Goal: Transaction & Acquisition: Purchase product/service

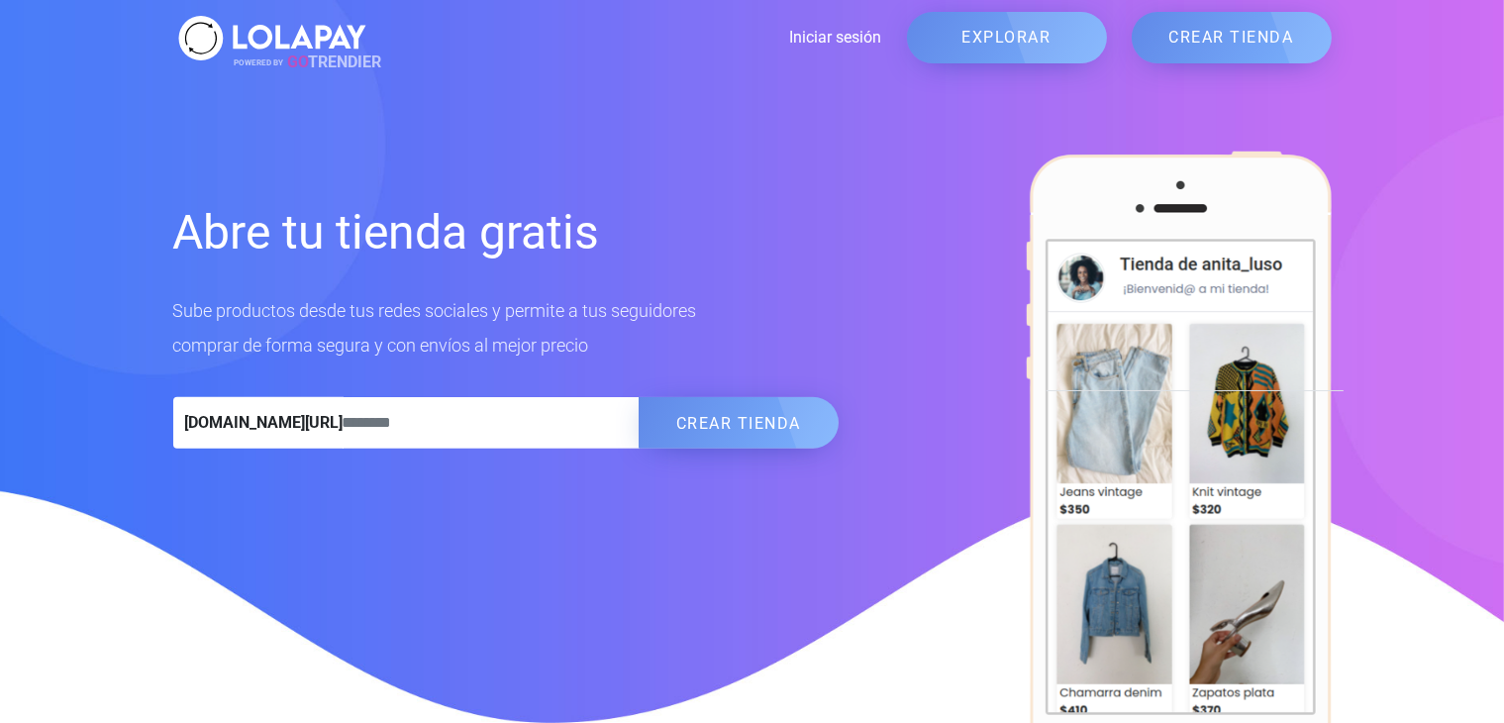
click at [978, 36] on link "EXPLORAR" at bounding box center [1007, 37] width 200 height 51
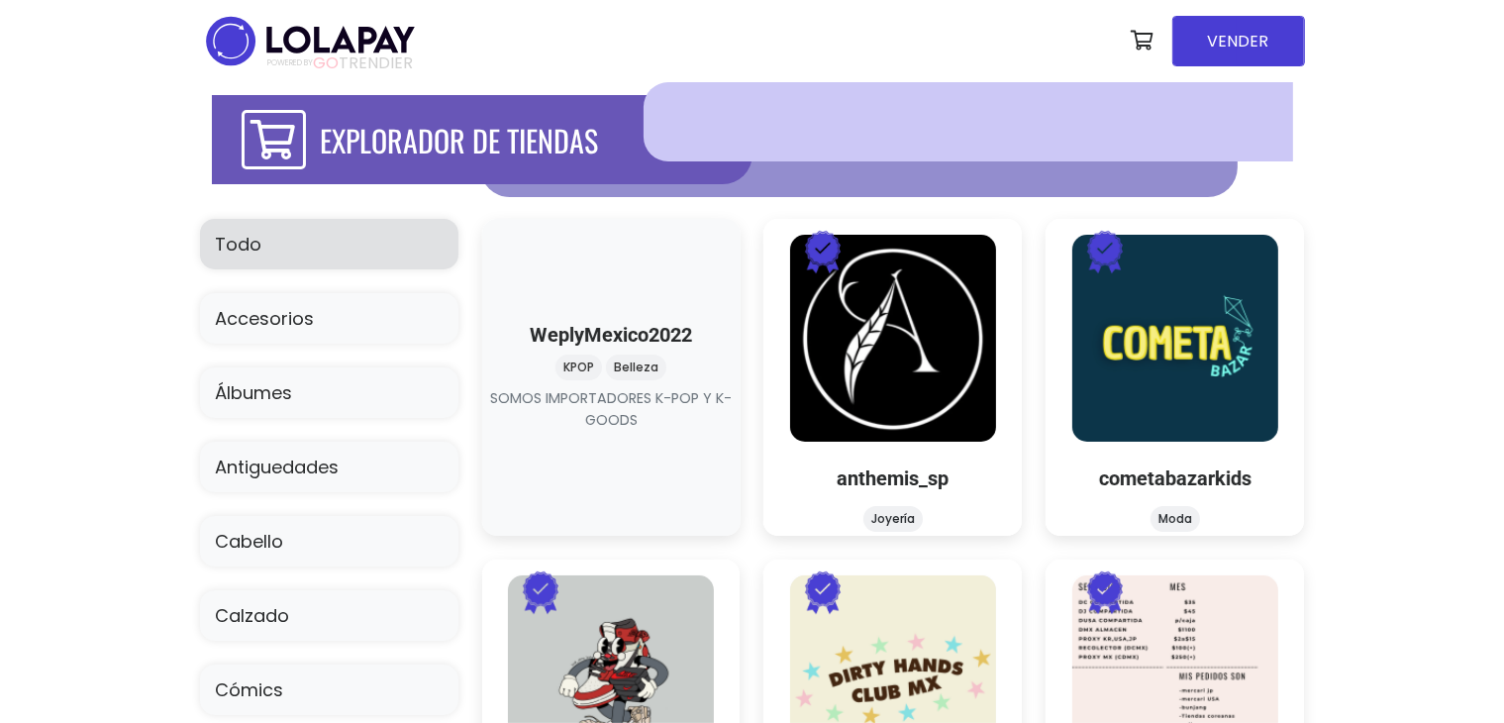
click at [611, 432] on link at bounding box center [611, 432] width 0 height 0
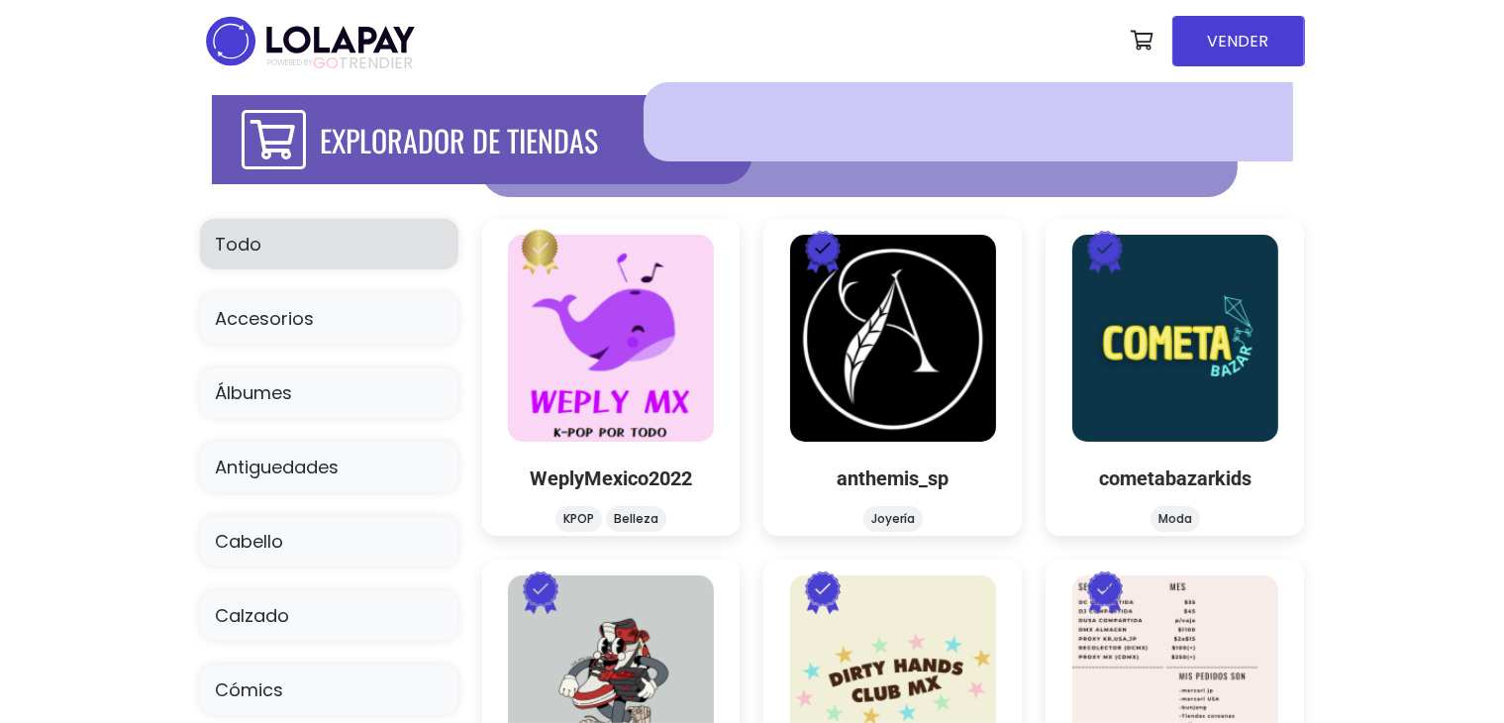
click at [756, 127] on div at bounding box center [968, 121] width 649 height 79
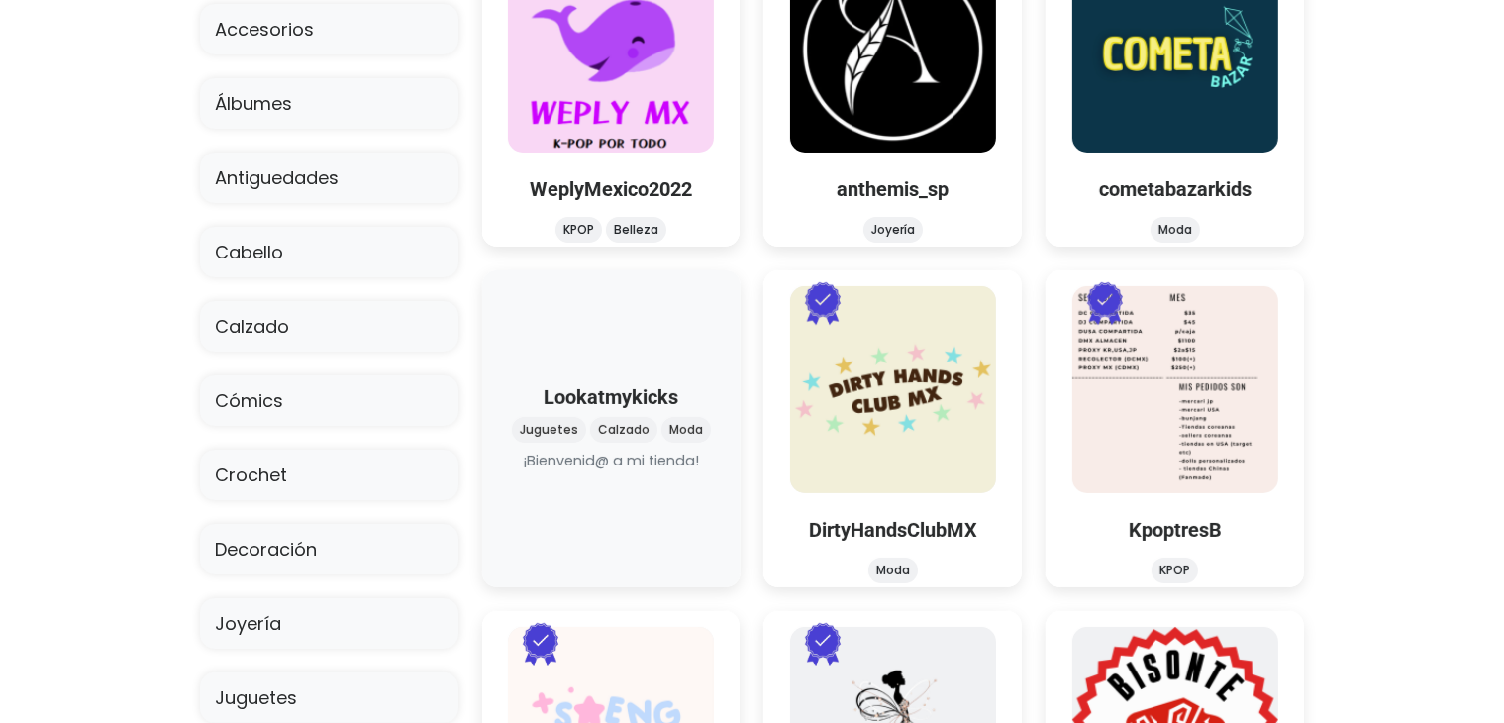
scroll to position [295, 0]
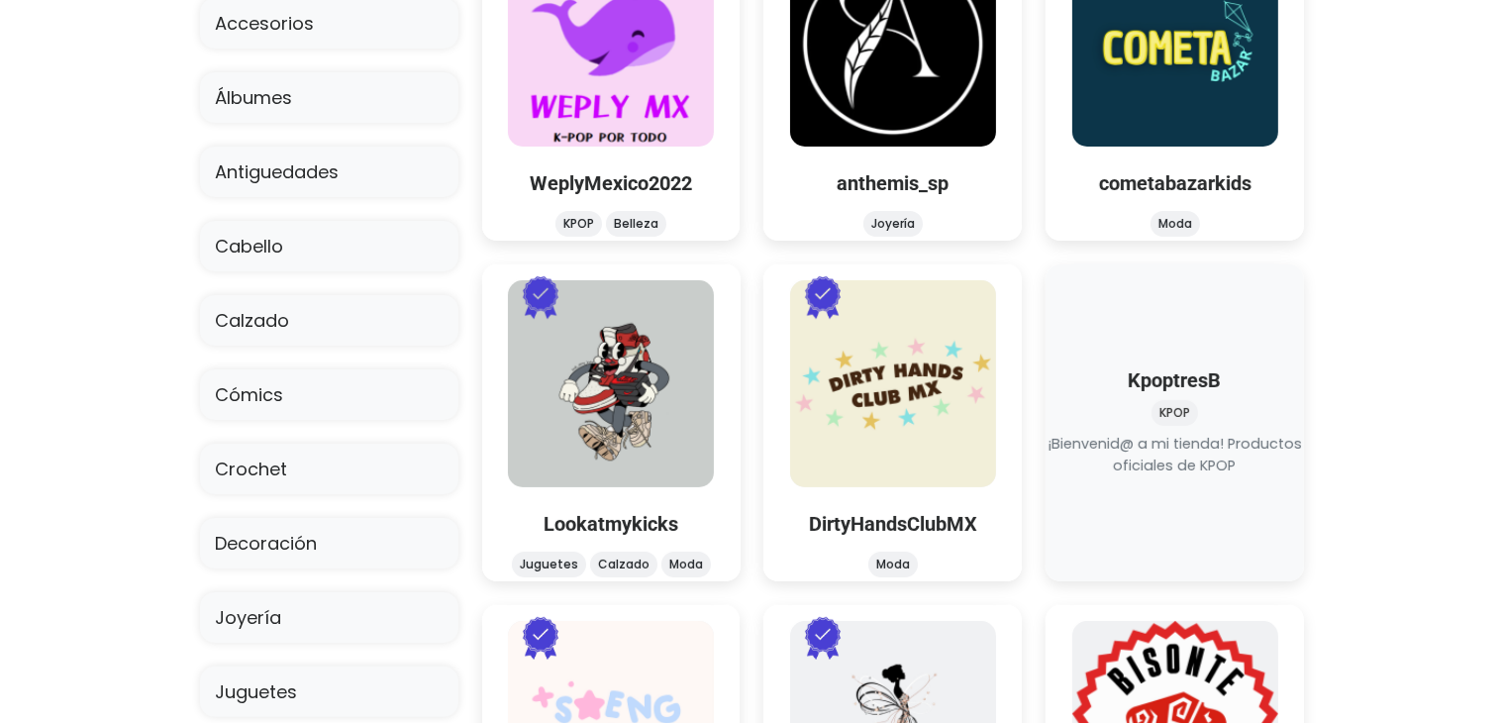
click at [1175, 477] on link at bounding box center [1175, 477] width 0 height 0
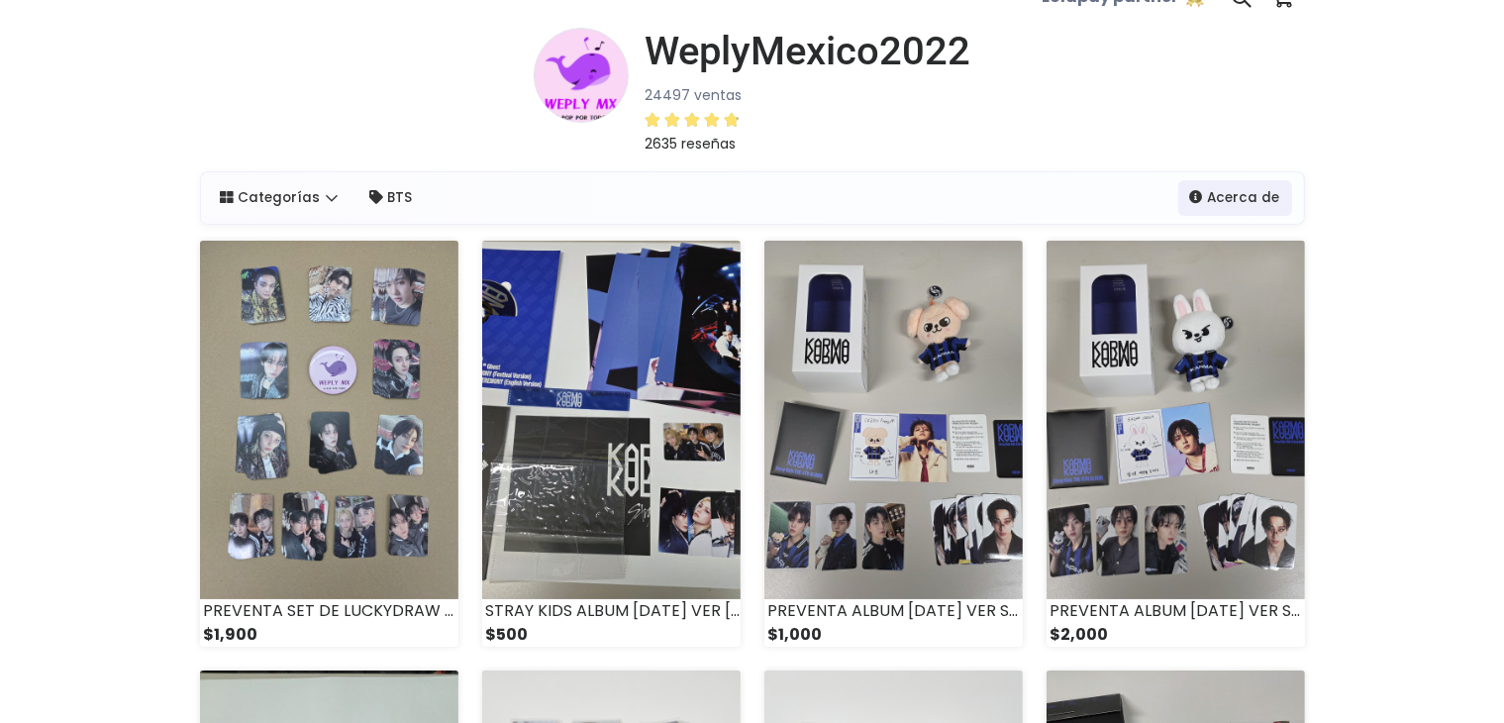
scroll to position [26, 0]
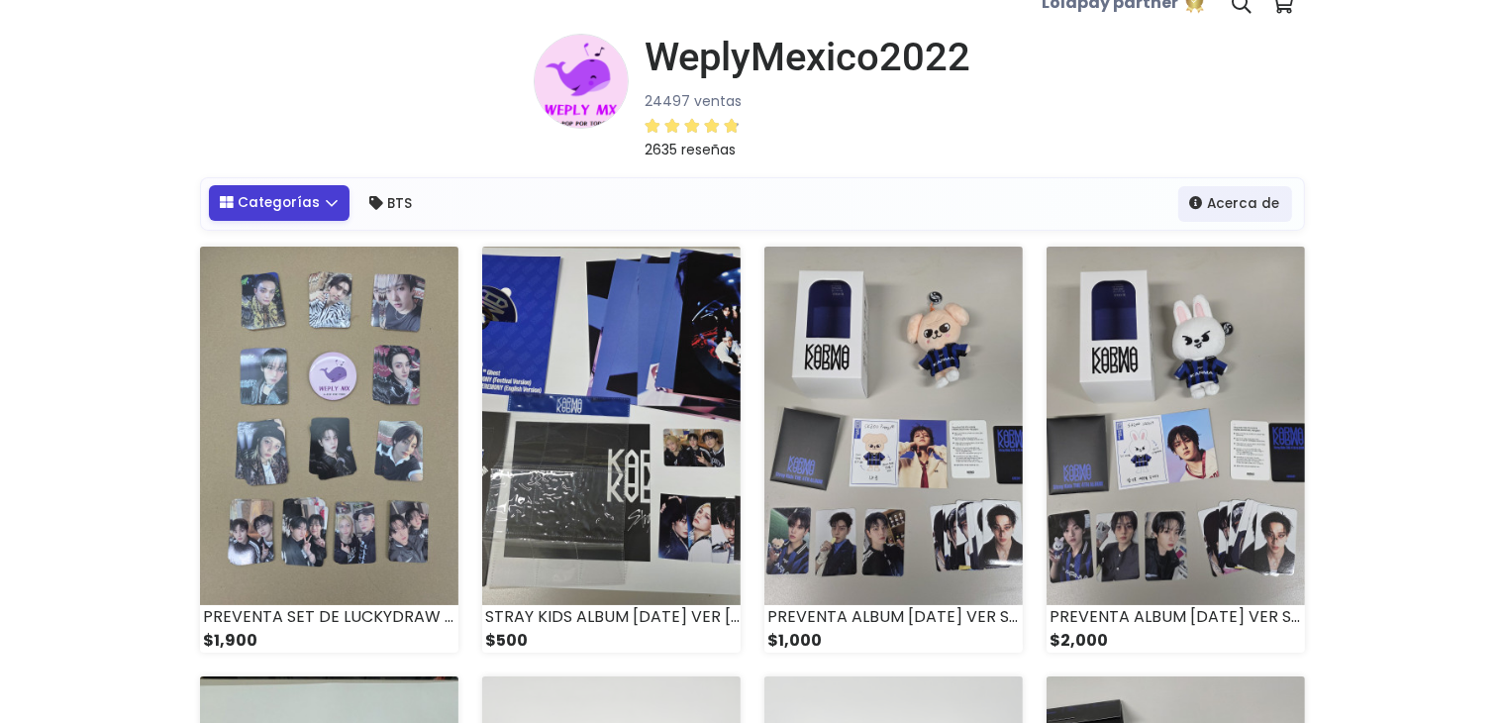
click at [305, 202] on link "Categorías" at bounding box center [280, 203] width 142 height 36
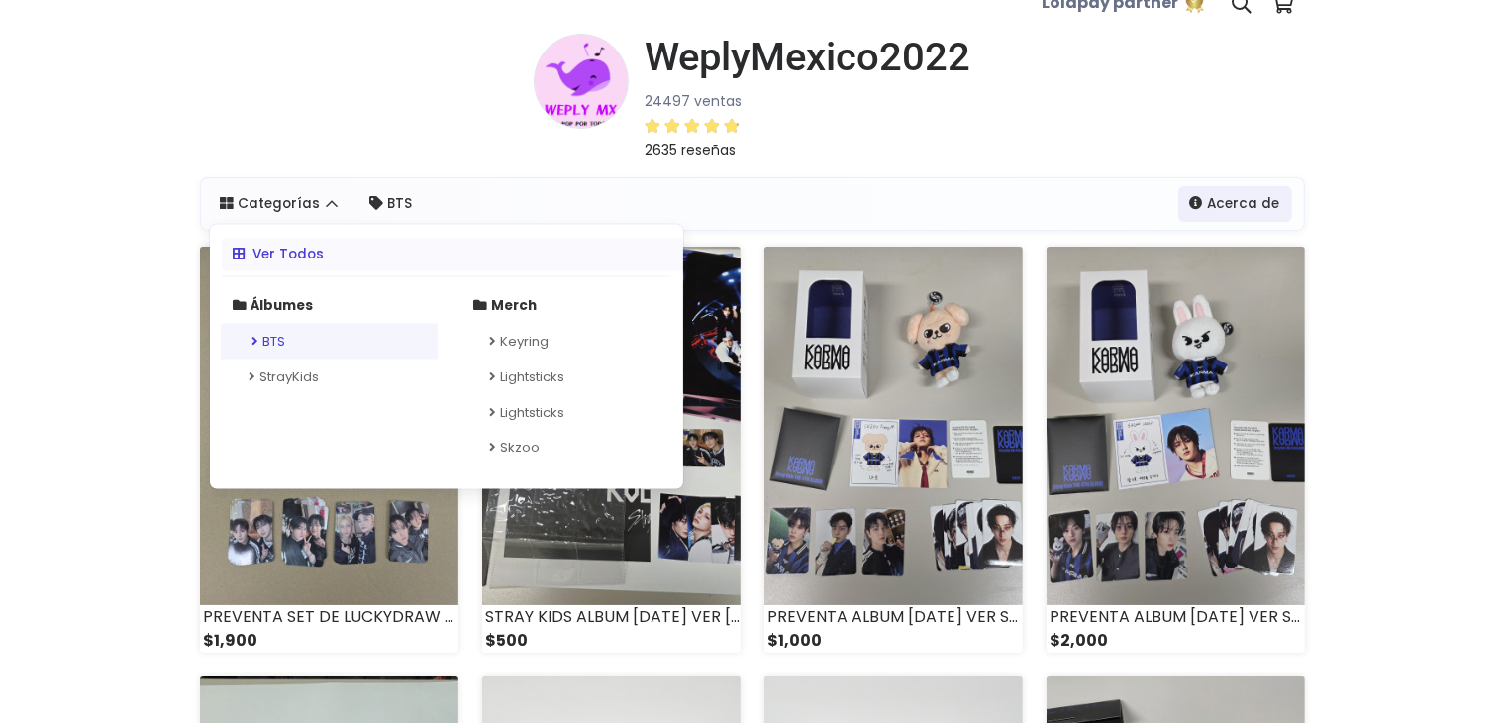
click at [321, 353] on link "BTS" at bounding box center [329, 342] width 217 height 36
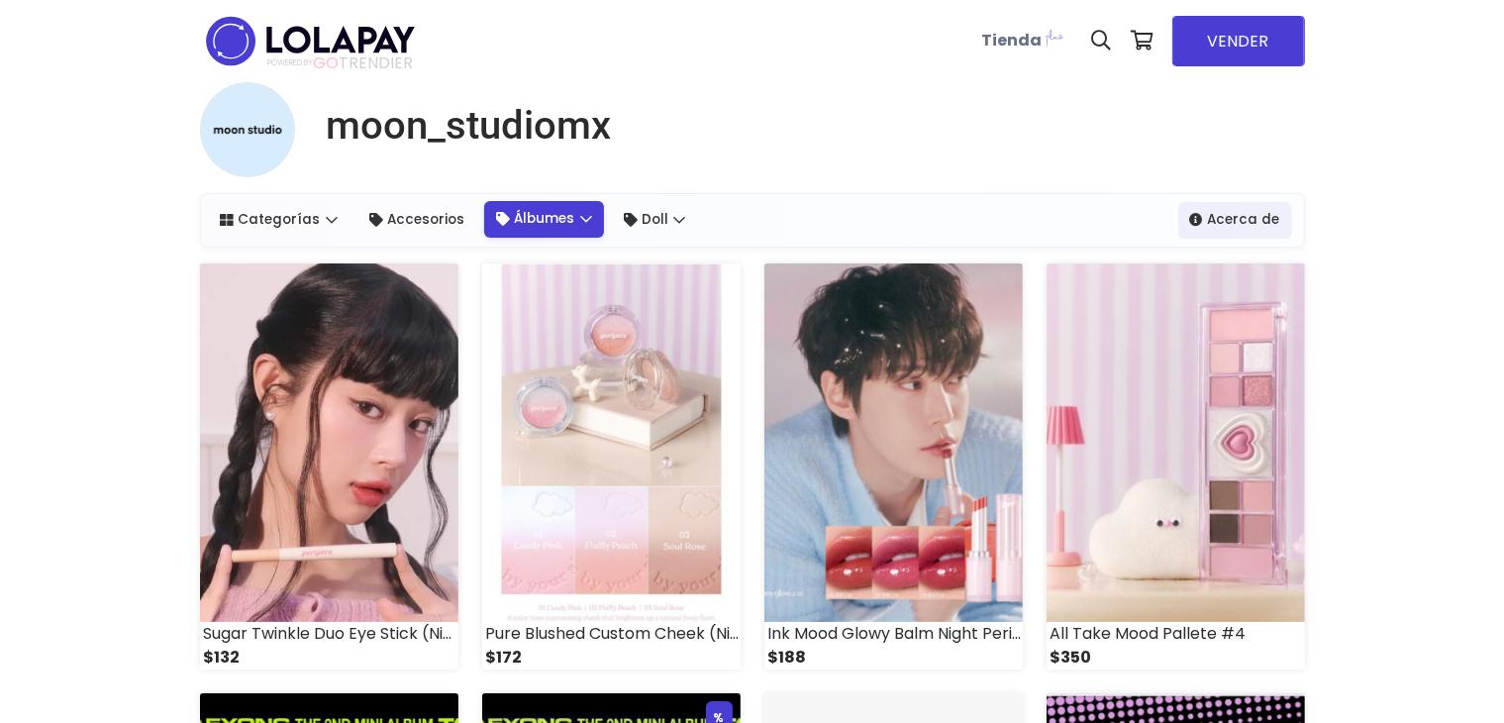
click at [553, 215] on link "Álbumes" at bounding box center [544, 219] width 120 height 36
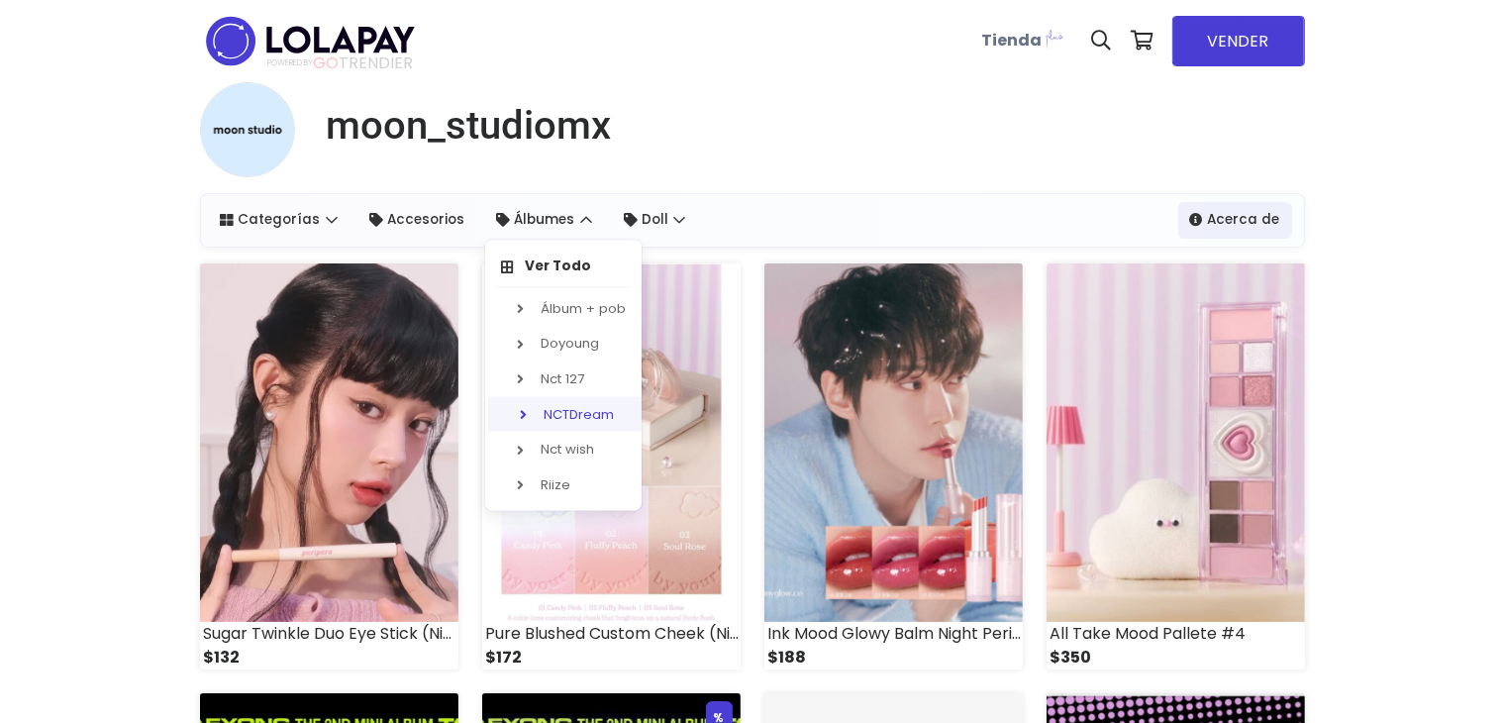
click at [573, 421] on link "NCTDream" at bounding box center [566, 414] width 156 height 36
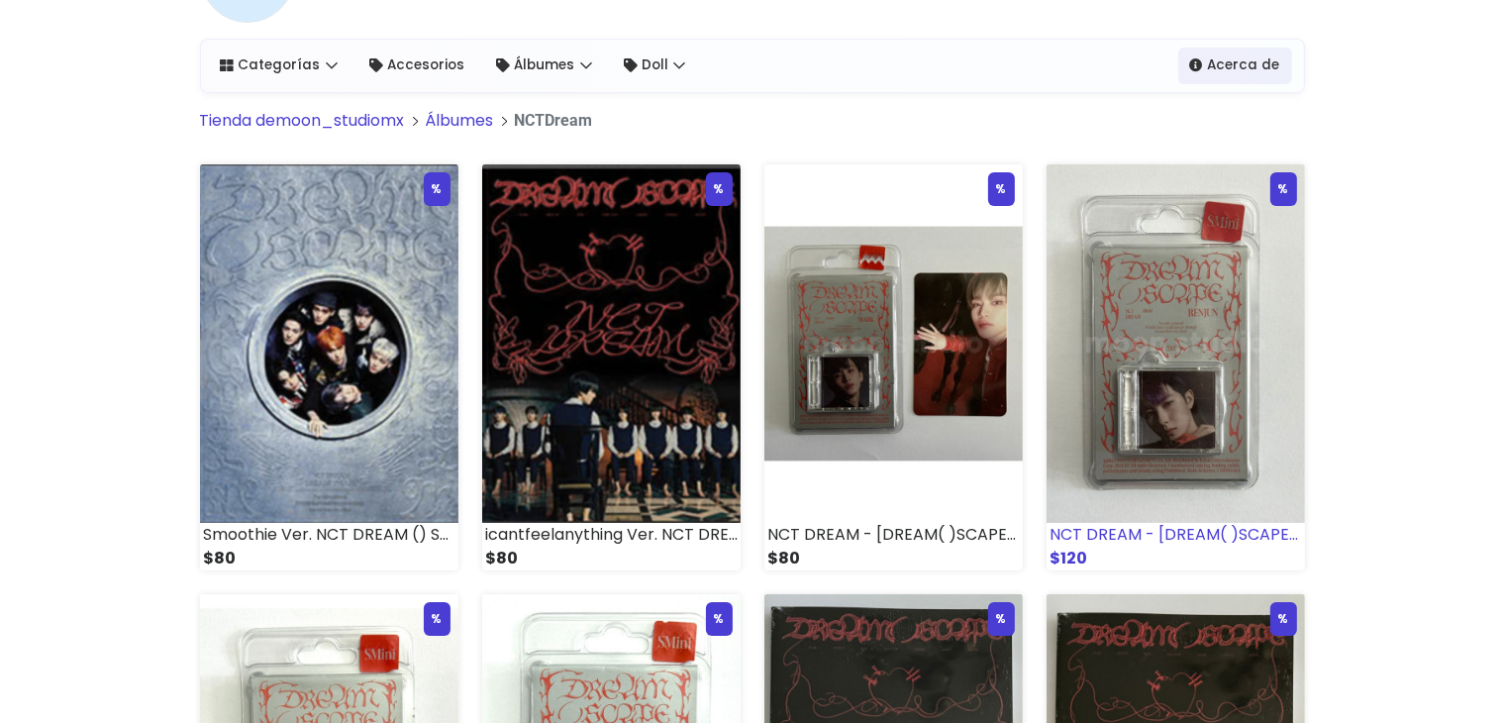
scroll to position [154, 0]
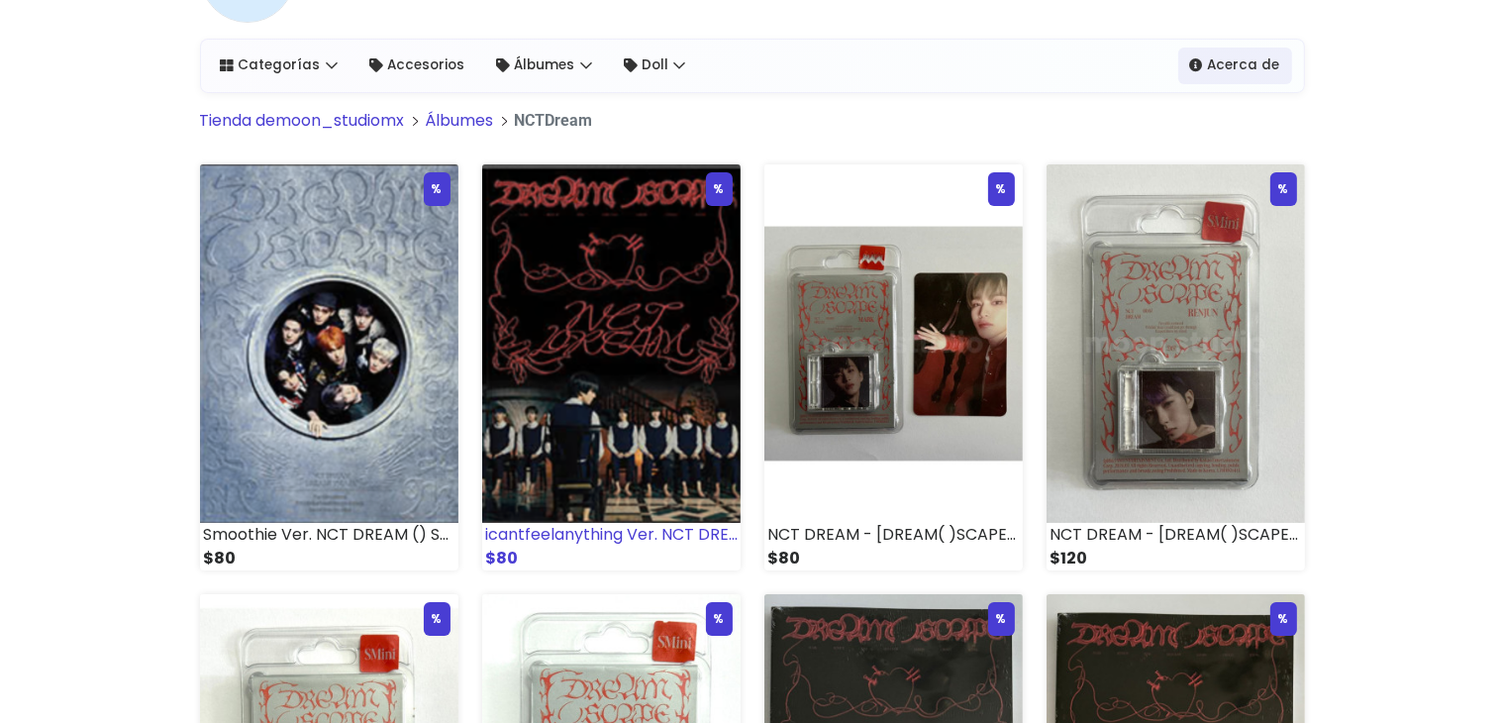
click at [677, 289] on img at bounding box center [611, 343] width 258 height 358
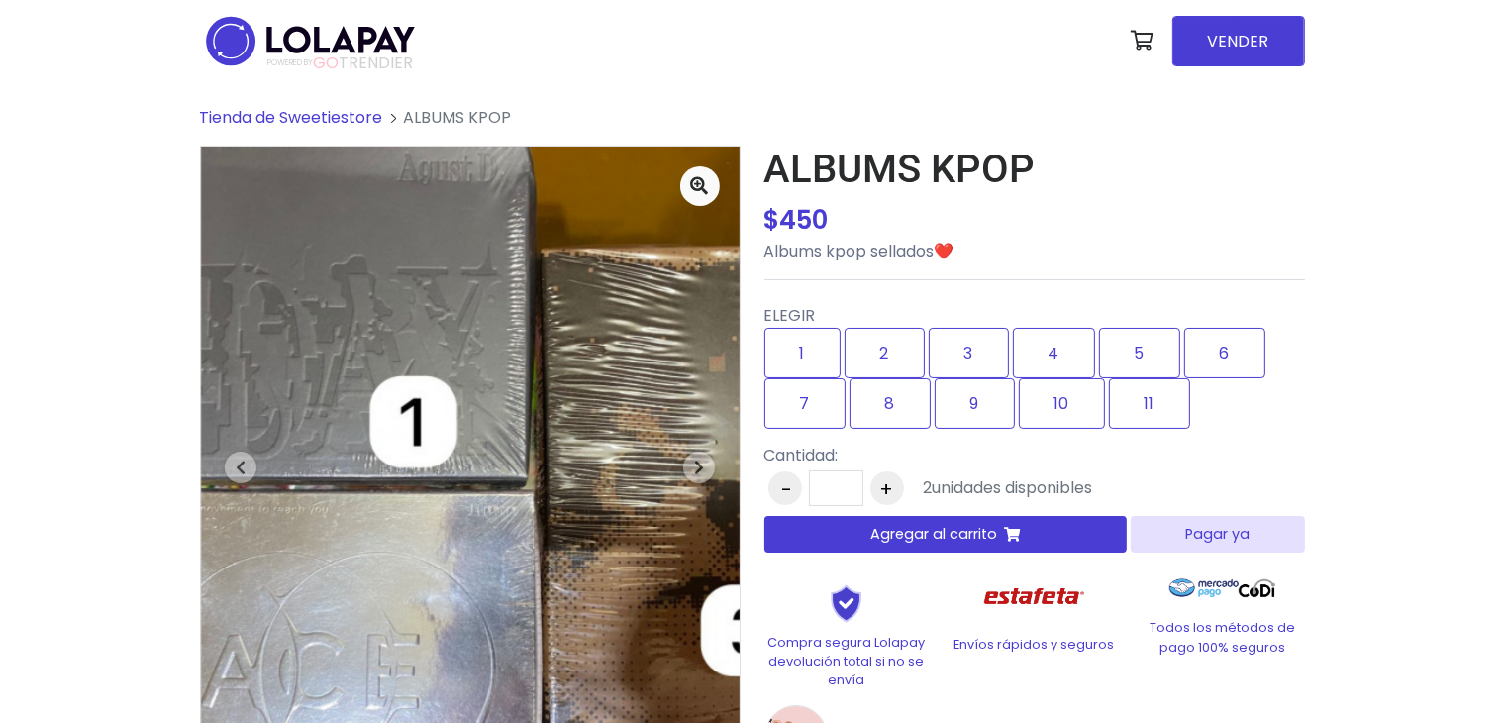
click at [459, 112] on span "ALBUMS KPOP" at bounding box center [458, 117] width 108 height 23
click at [332, 124] on span "Tienda de Sweetiestore" at bounding box center [291, 117] width 183 height 23
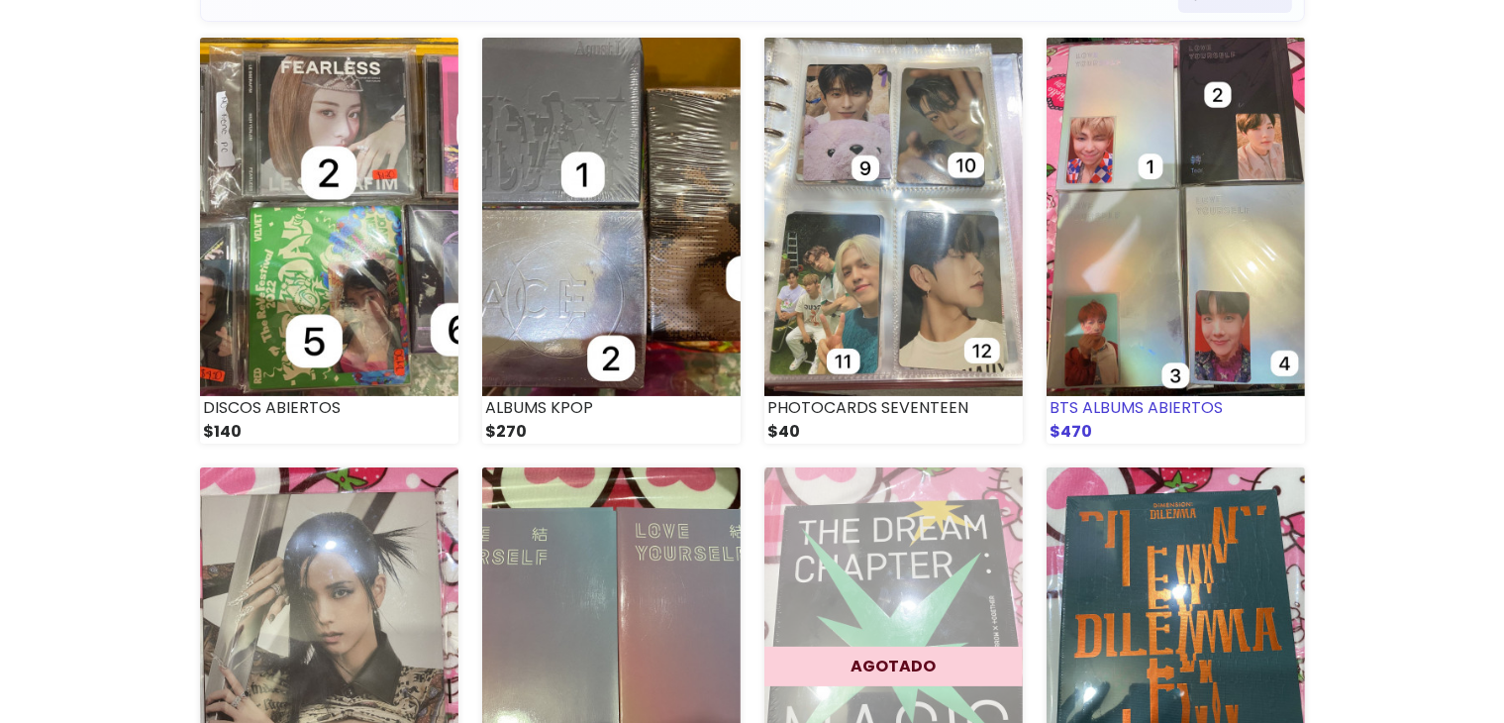
scroll to position [192, 0]
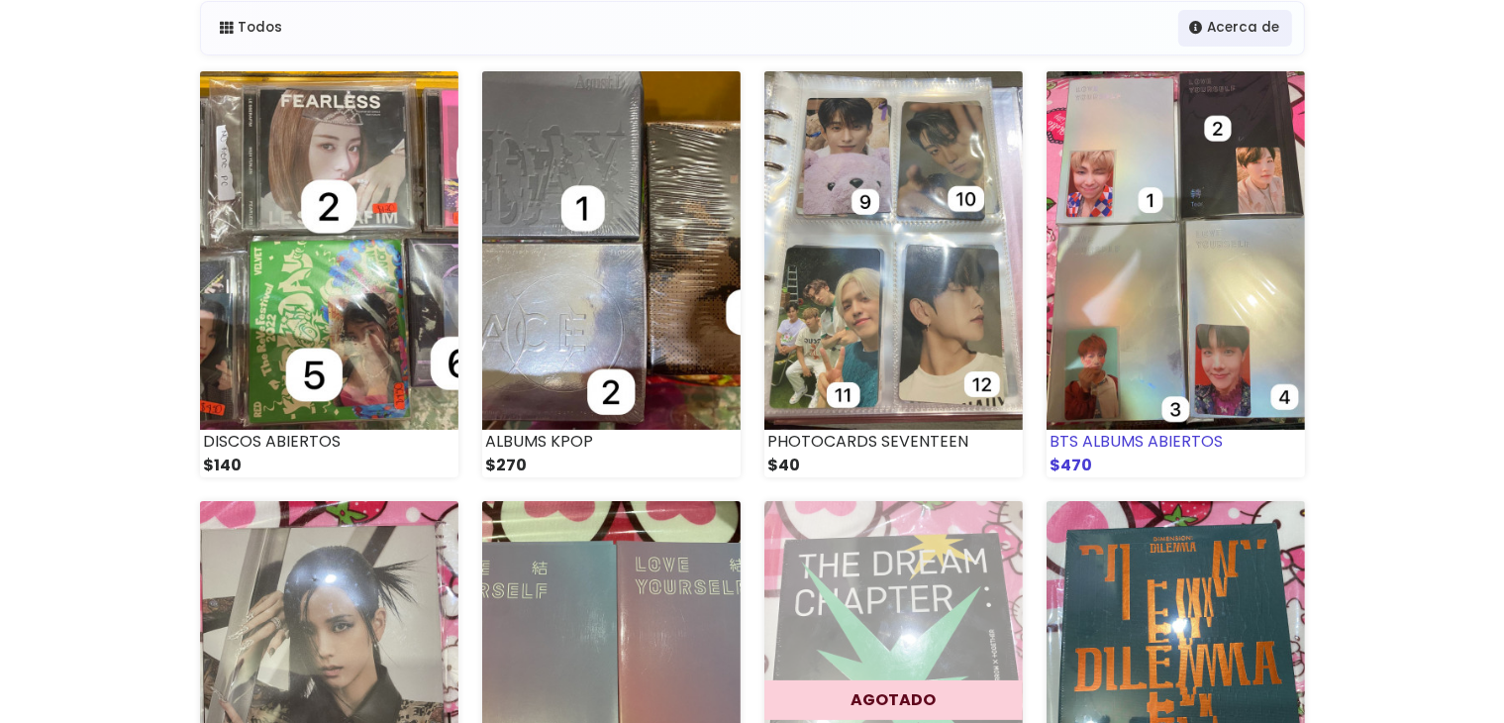
click at [1207, 230] on img at bounding box center [1176, 250] width 258 height 358
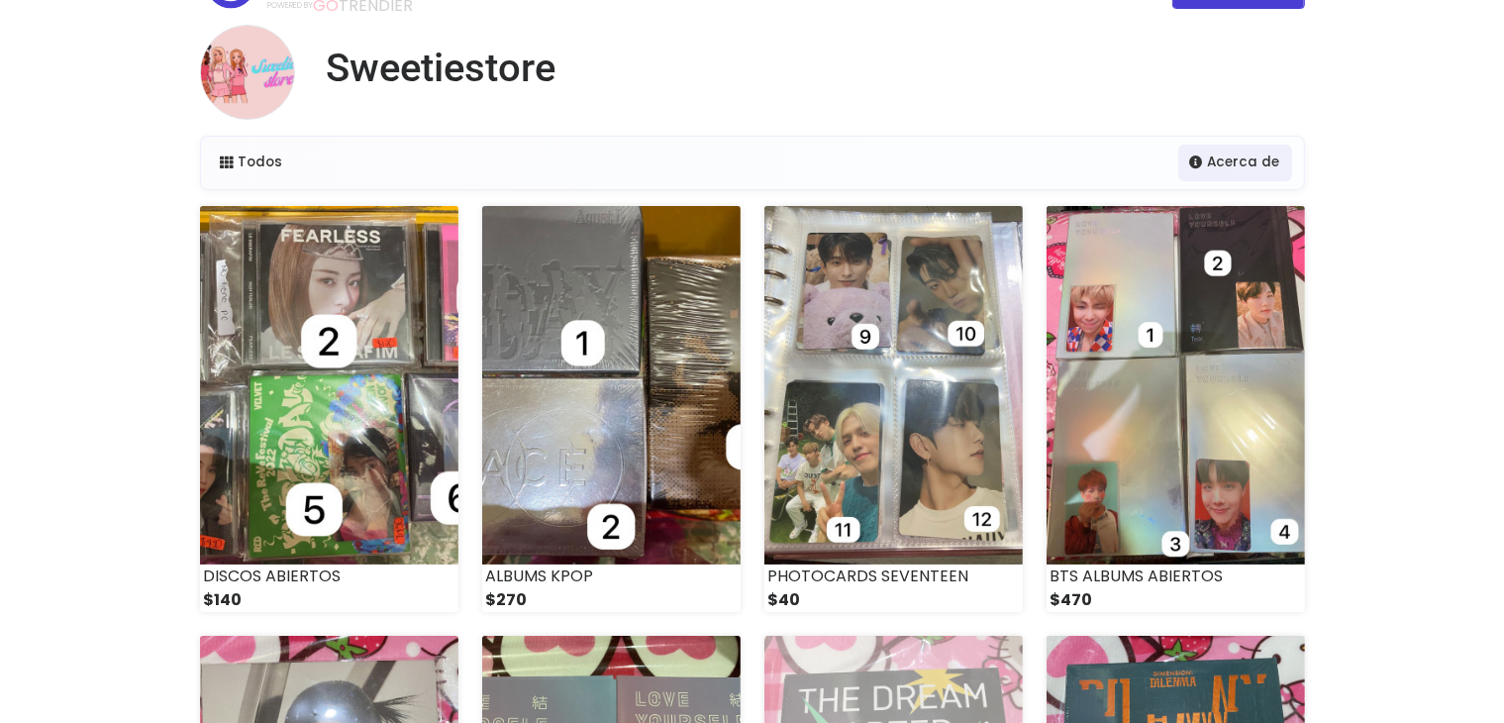
scroll to position [0, 0]
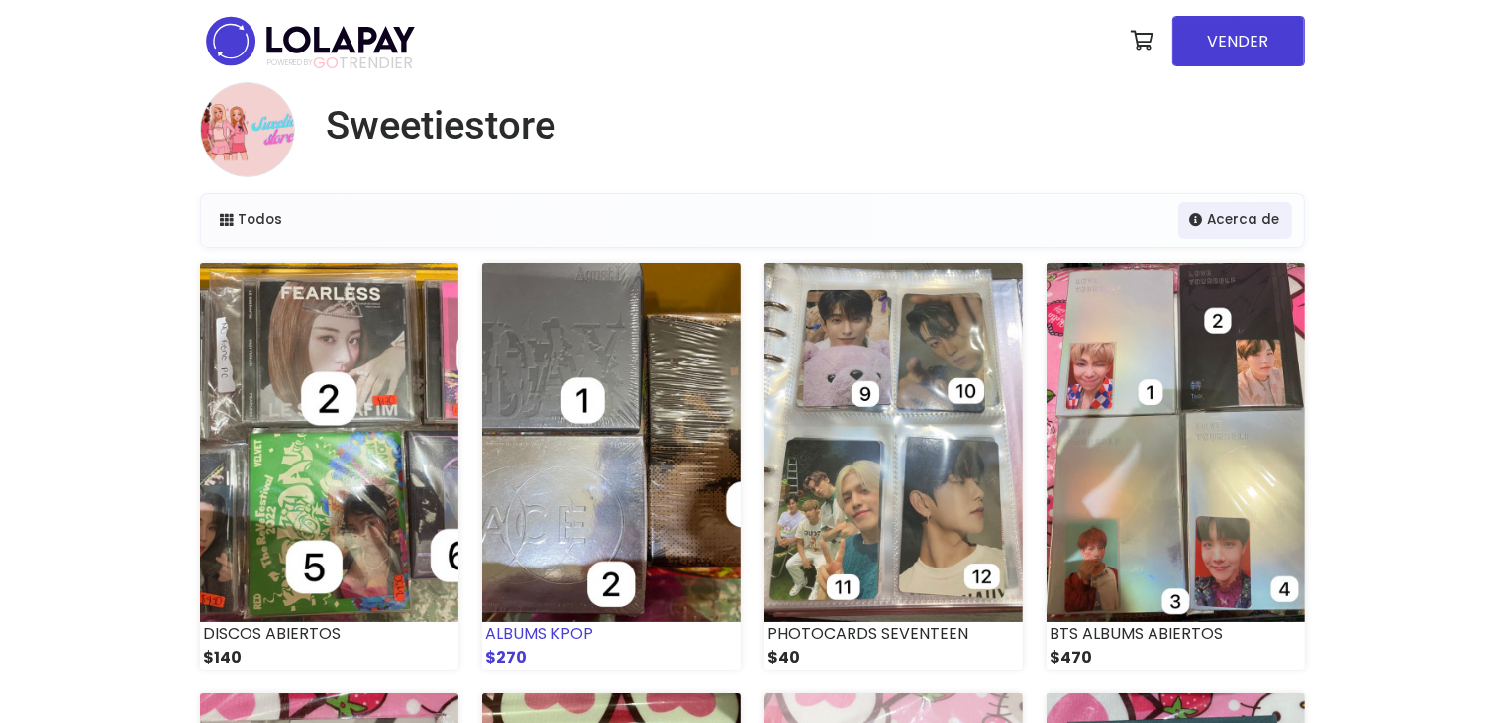
click at [706, 449] on img at bounding box center [611, 442] width 258 height 358
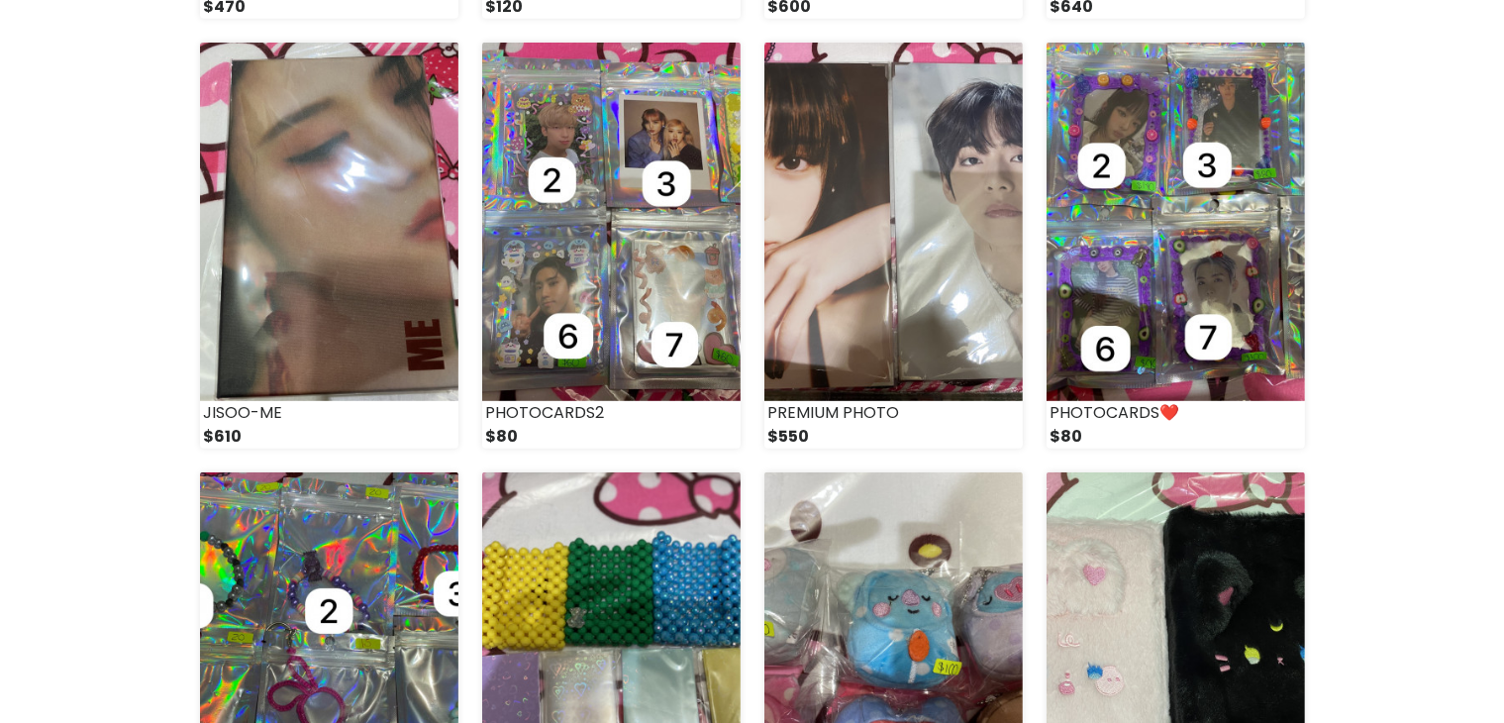
scroll to position [1083, 0]
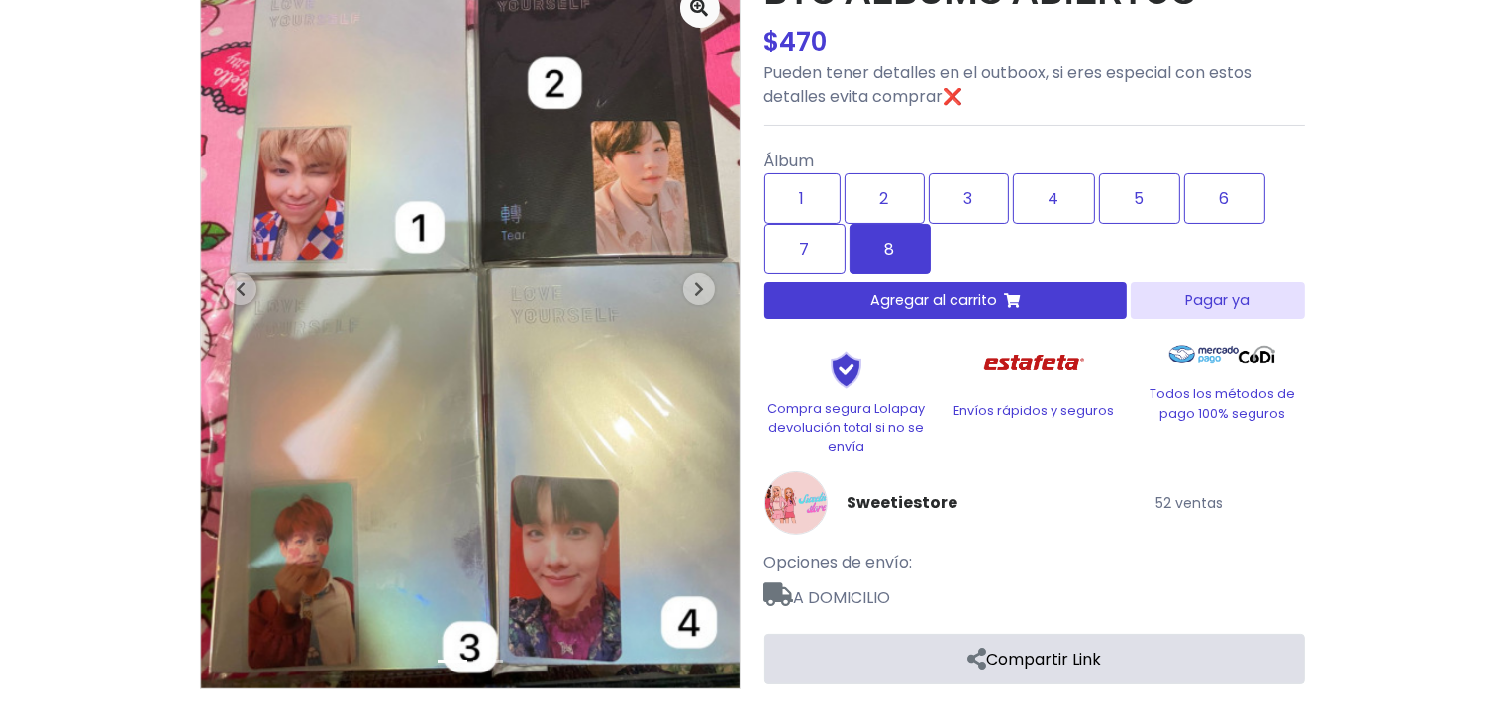
scroll to position [106, 0]
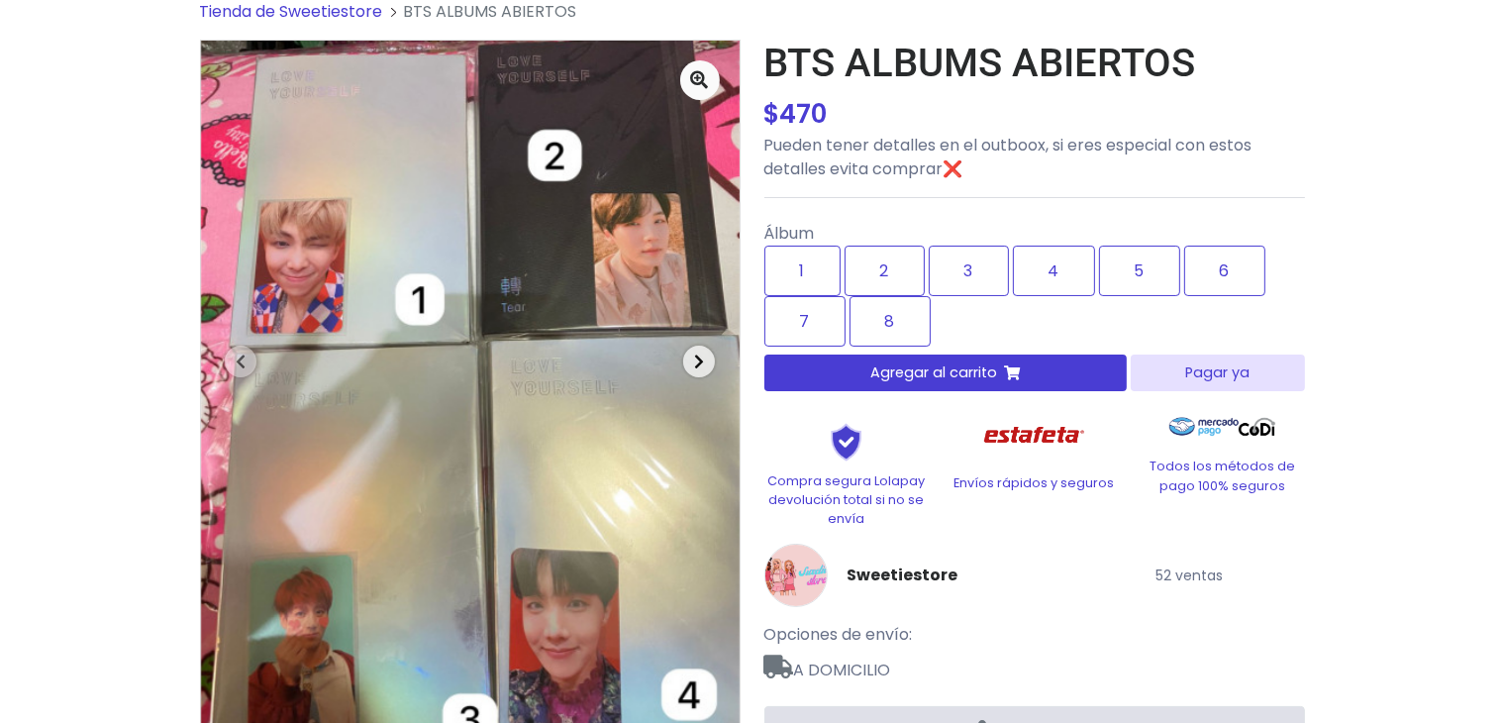
click at [704, 365] on span "button" at bounding box center [699, 362] width 32 height 32
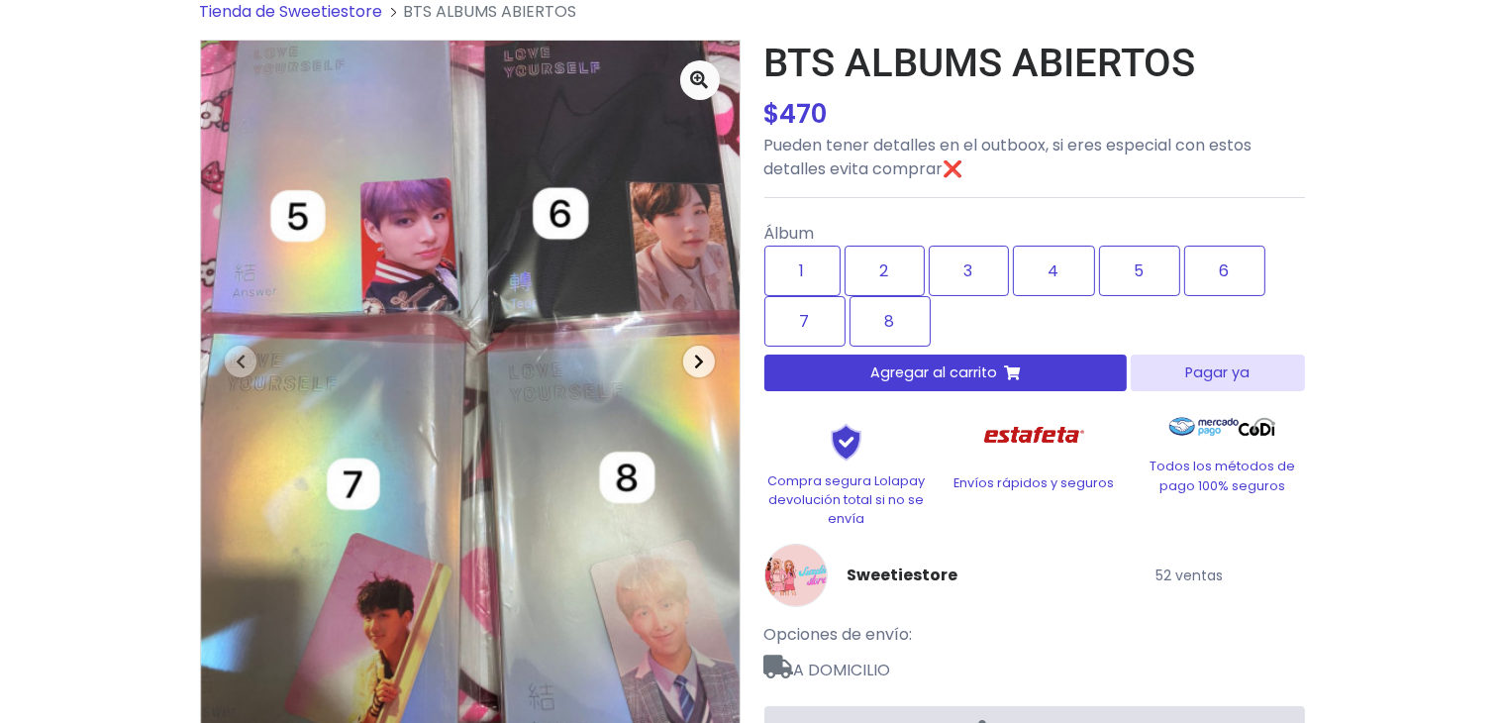
click at [704, 365] on span "button" at bounding box center [699, 362] width 32 height 32
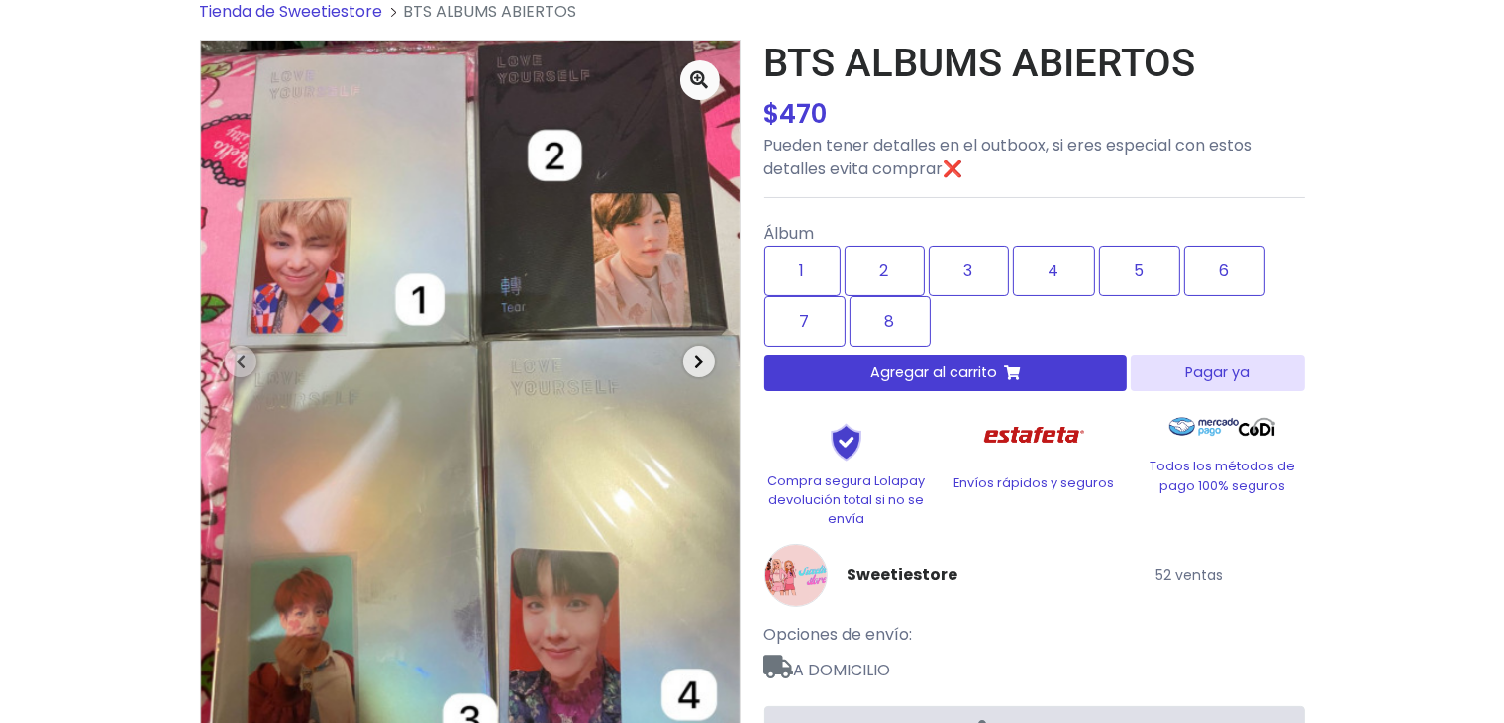
click at [704, 365] on span "button" at bounding box center [699, 362] width 32 height 32
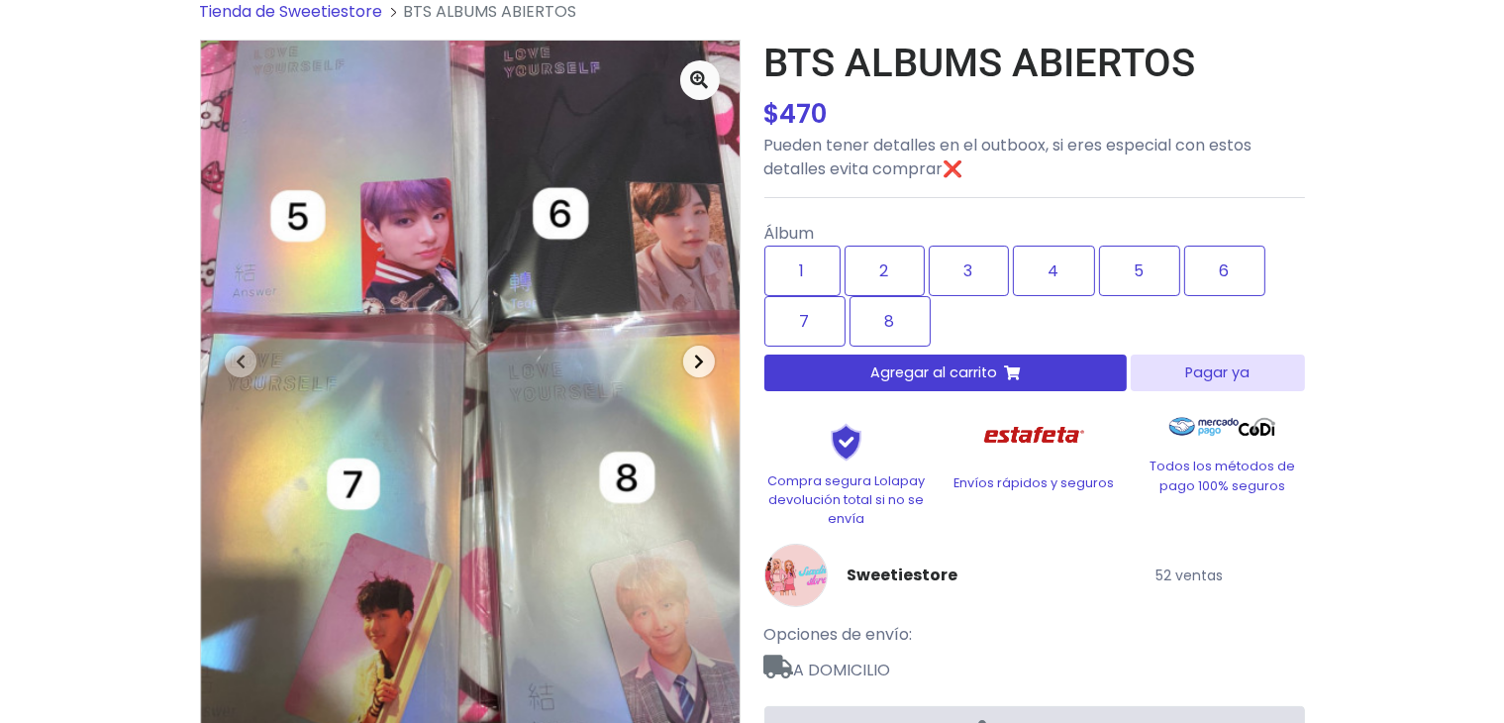
click at [704, 365] on span "button" at bounding box center [699, 362] width 32 height 32
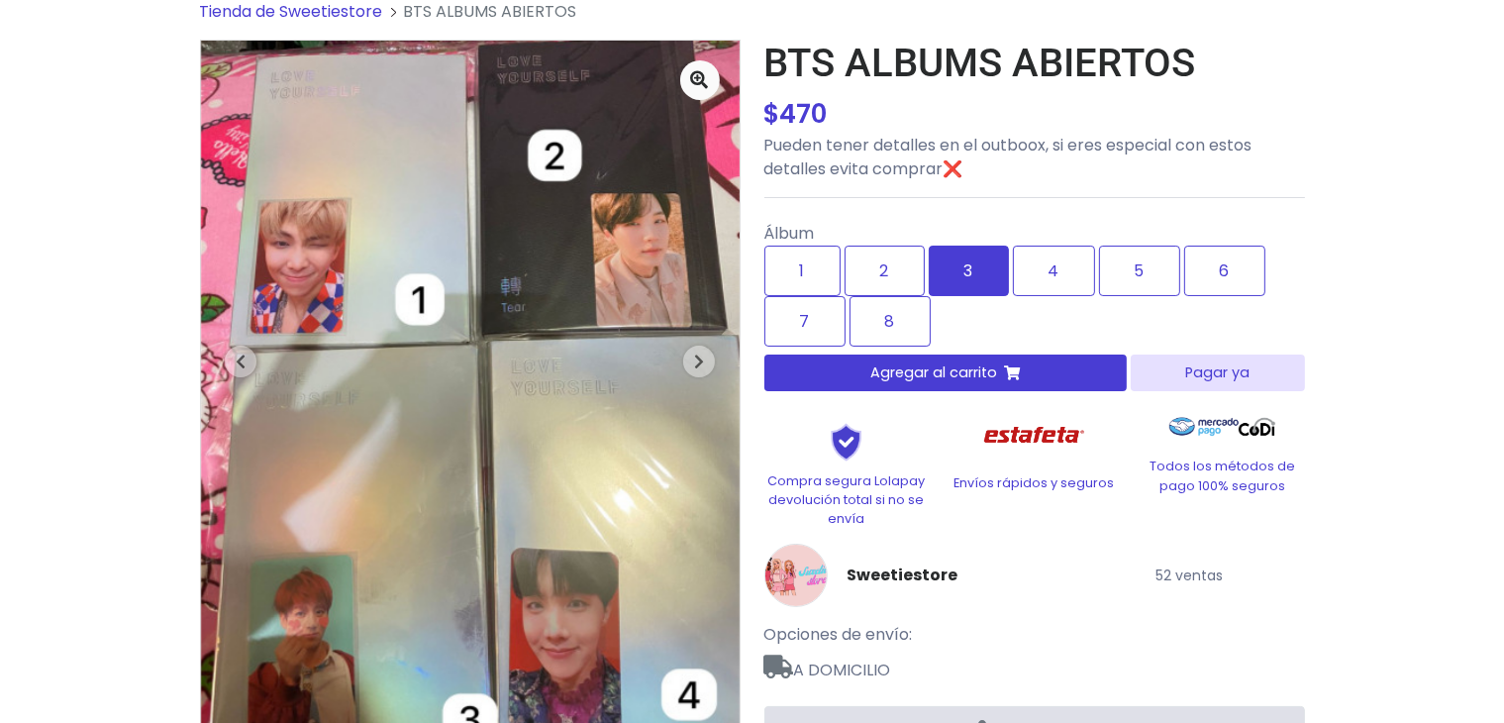
click at [945, 271] on label "3" at bounding box center [969, 271] width 80 height 50
click at [813, 265] on label "1" at bounding box center [802, 271] width 76 height 50
click at [894, 276] on label "2" at bounding box center [885, 271] width 80 height 50
click at [973, 258] on label "3" at bounding box center [969, 271] width 80 height 50
click at [1063, 258] on label "4" at bounding box center [1054, 271] width 82 height 50
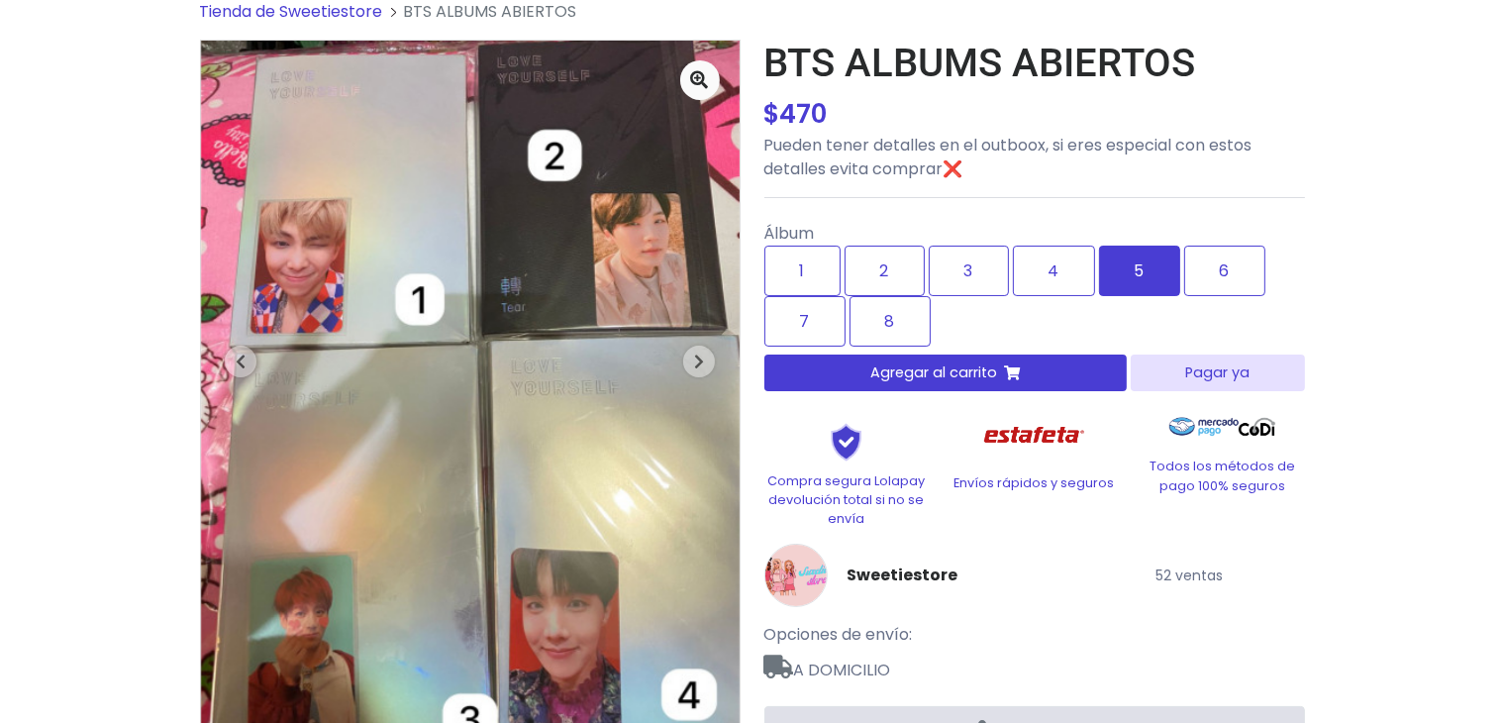
click at [1125, 265] on label "5" at bounding box center [1139, 271] width 81 height 50
click at [691, 365] on span "button" at bounding box center [699, 362] width 32 height 32
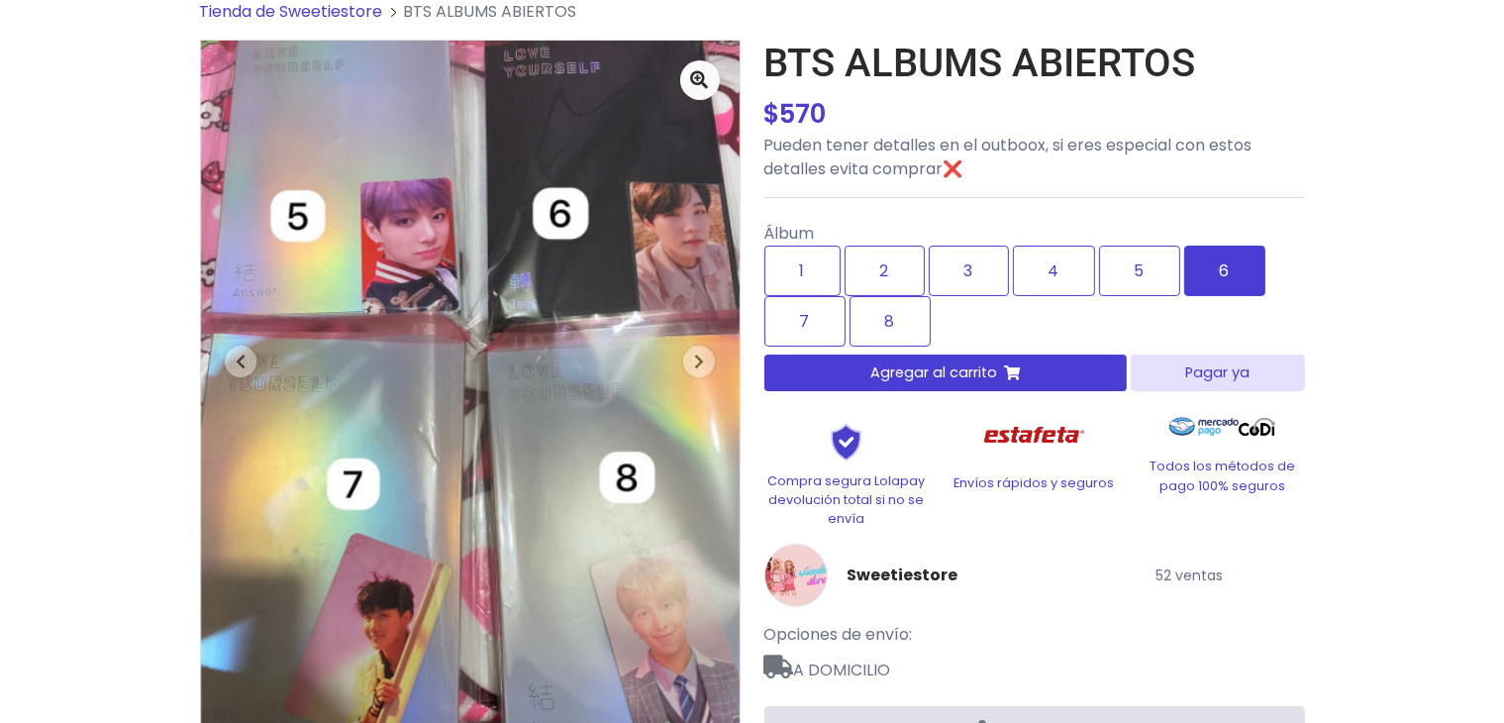
click at [1204, 251] on label "6" at bounding box center [1224, 271] width 81 height 50
click at [797, 326] on label "7" at bounding box center [804, 321] width 81 height 50
click at [875, 327] on label "8" at bounding box center [889, 321] width 81 height 50
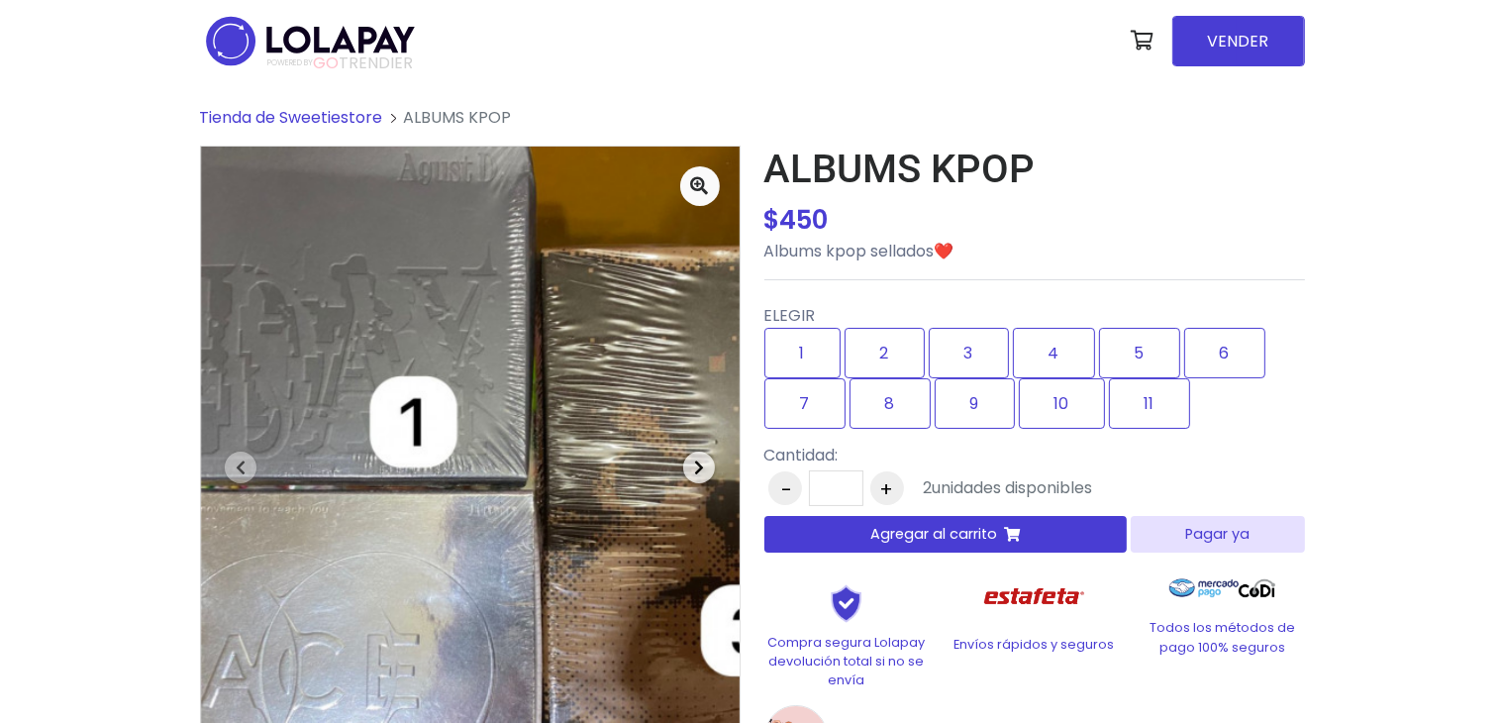
click at [700, 464] on icon "button" at bounding box center [699, 467] width 10 height 16
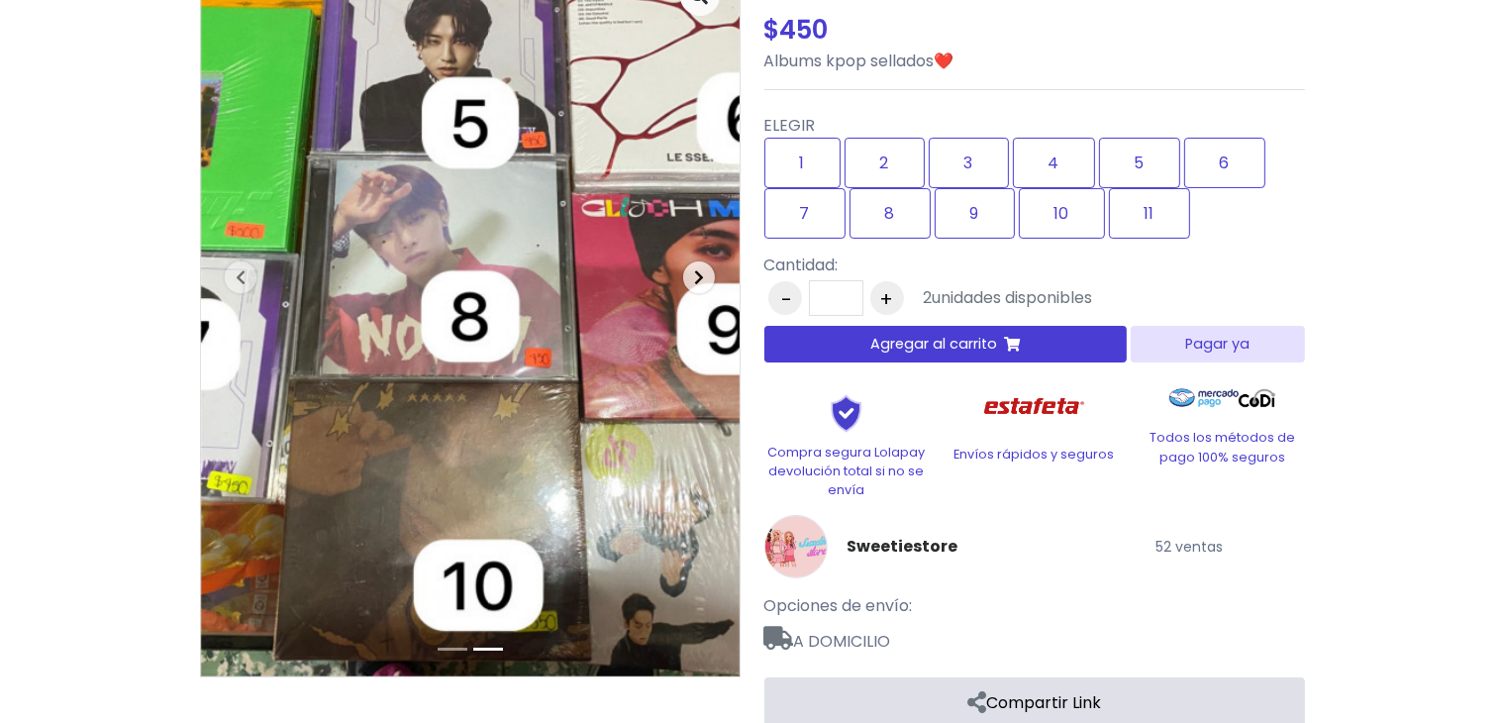
scroll to position [190, 0]
click at [531, 380] on img at bounding box center [470, 316] width 539 height 720
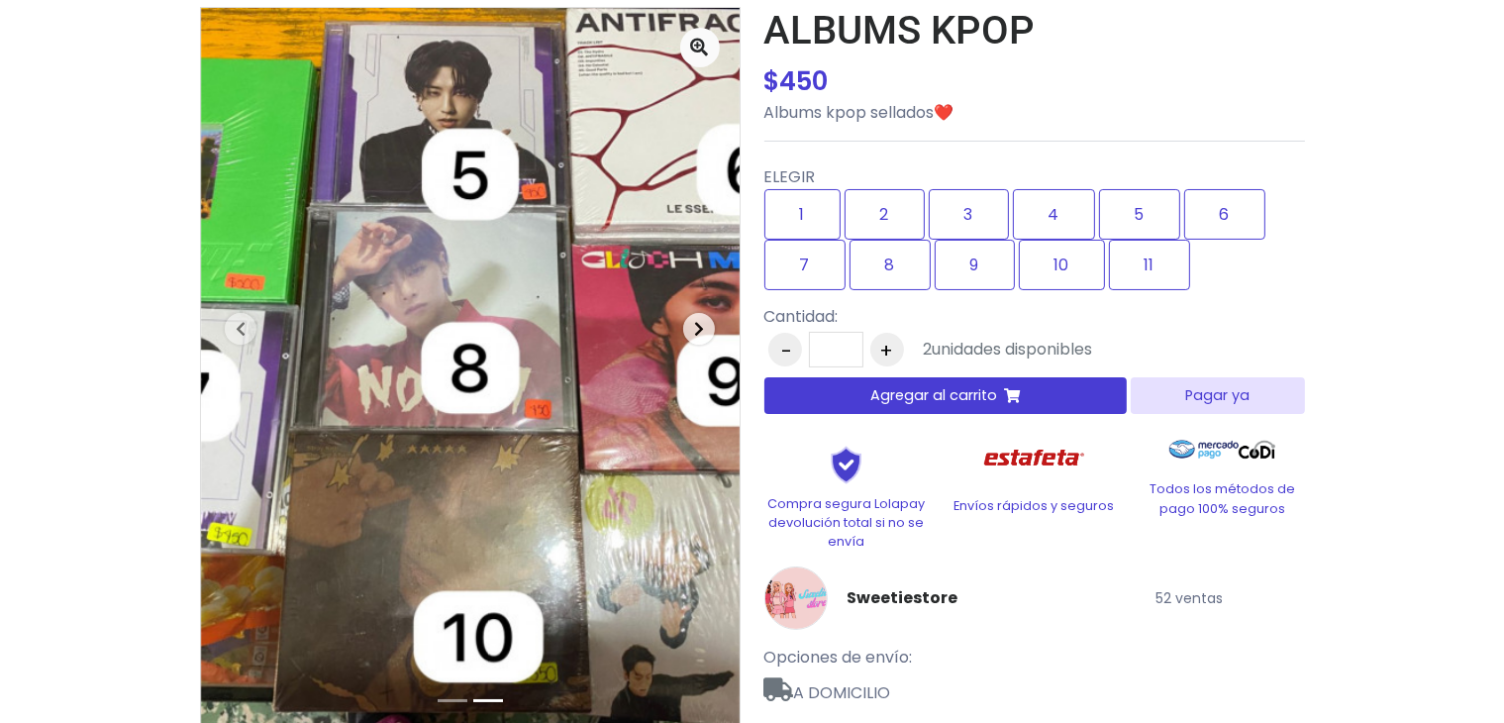
click at [708, 353] on button "Next" at bounding box center [698, 328] width 81 height 641
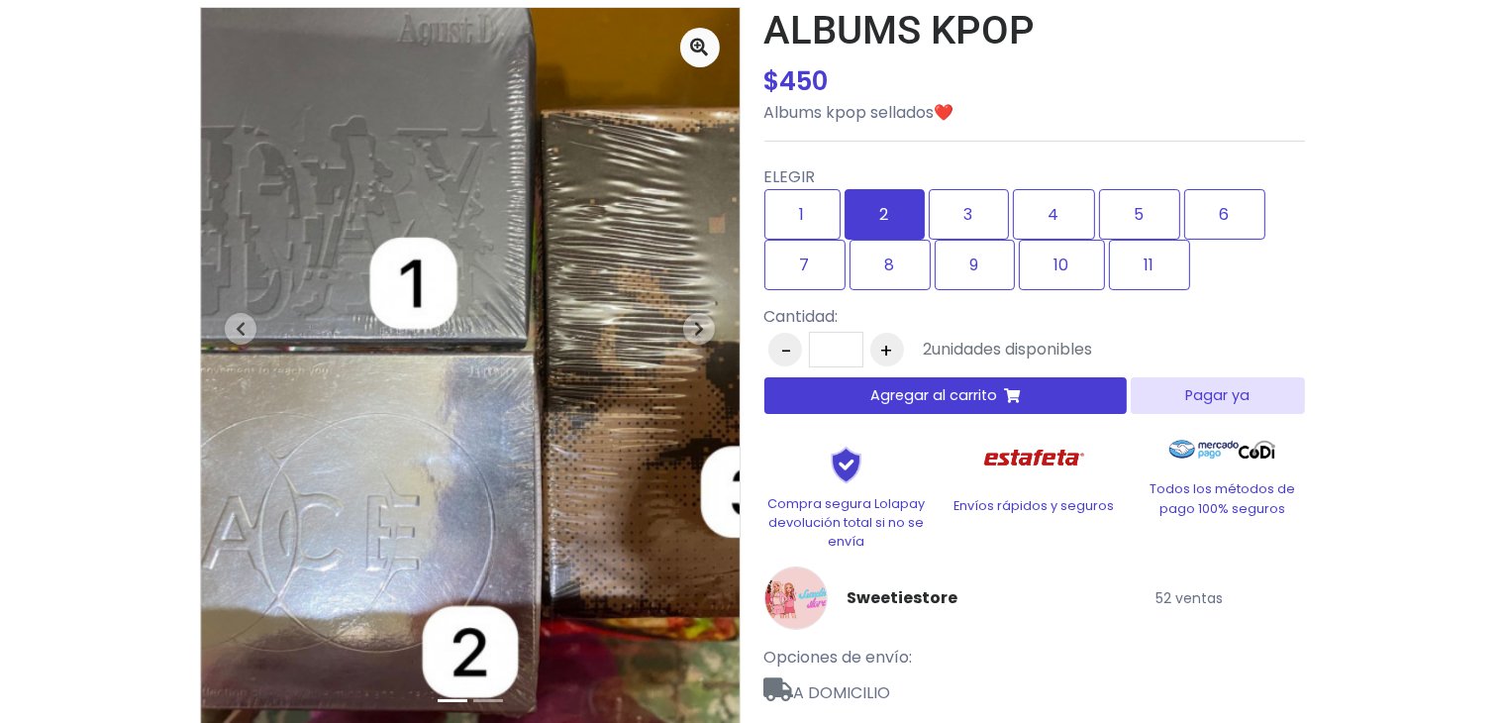
click at [851, 212] on label "2" at bounding box center [885, 214] width 80 height 50
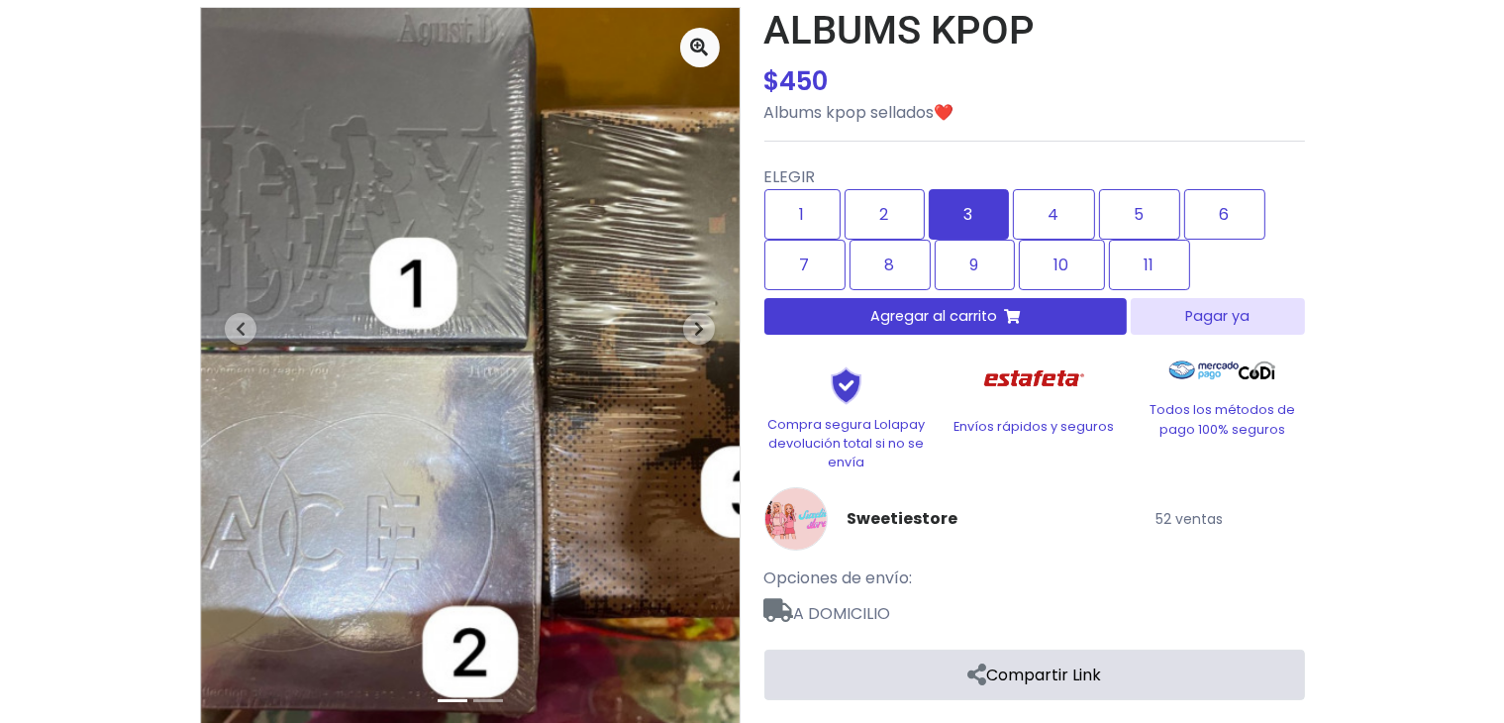
click at [970, 224] on label "3" at bounding box center [969, 214] width 80 height 50
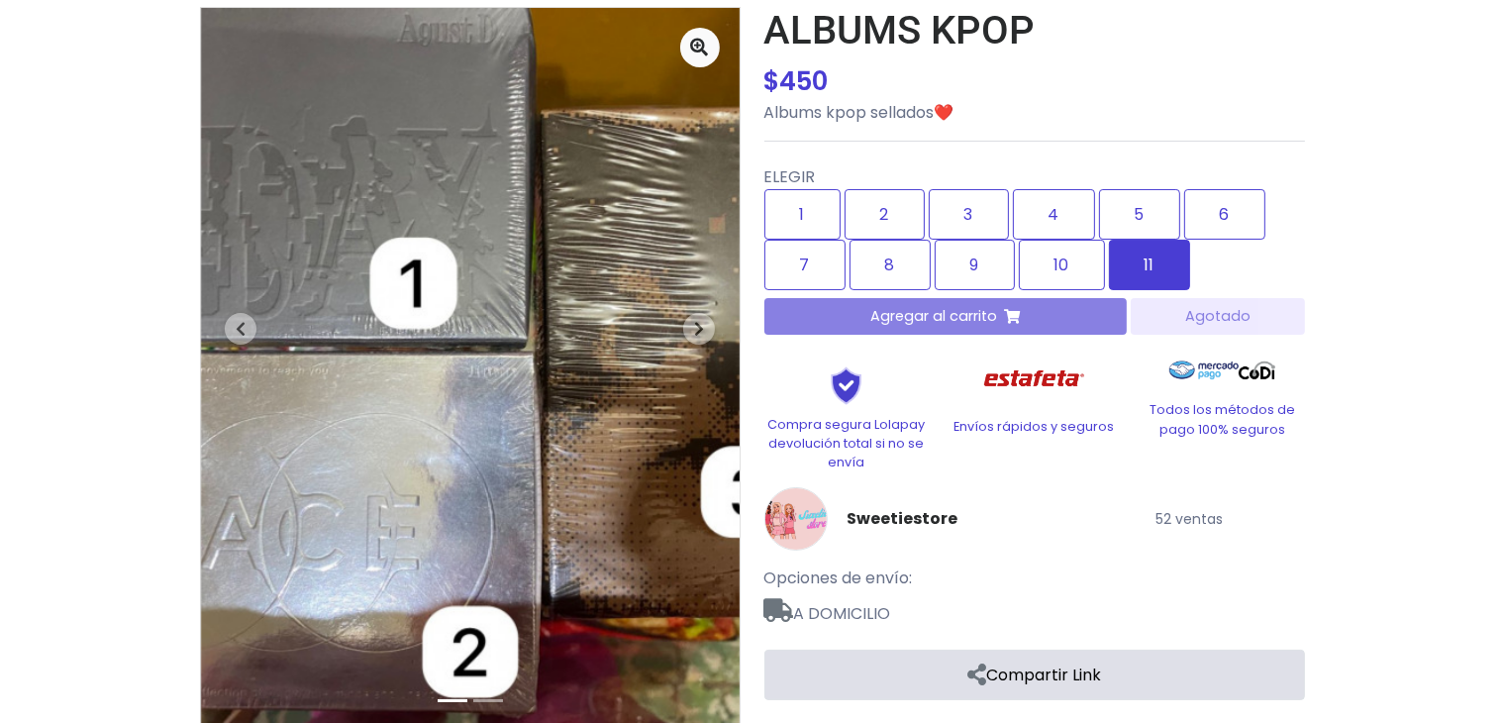
click at [1152, 253] on label "11" at bounding box center [1149, 265] width 81 height 50
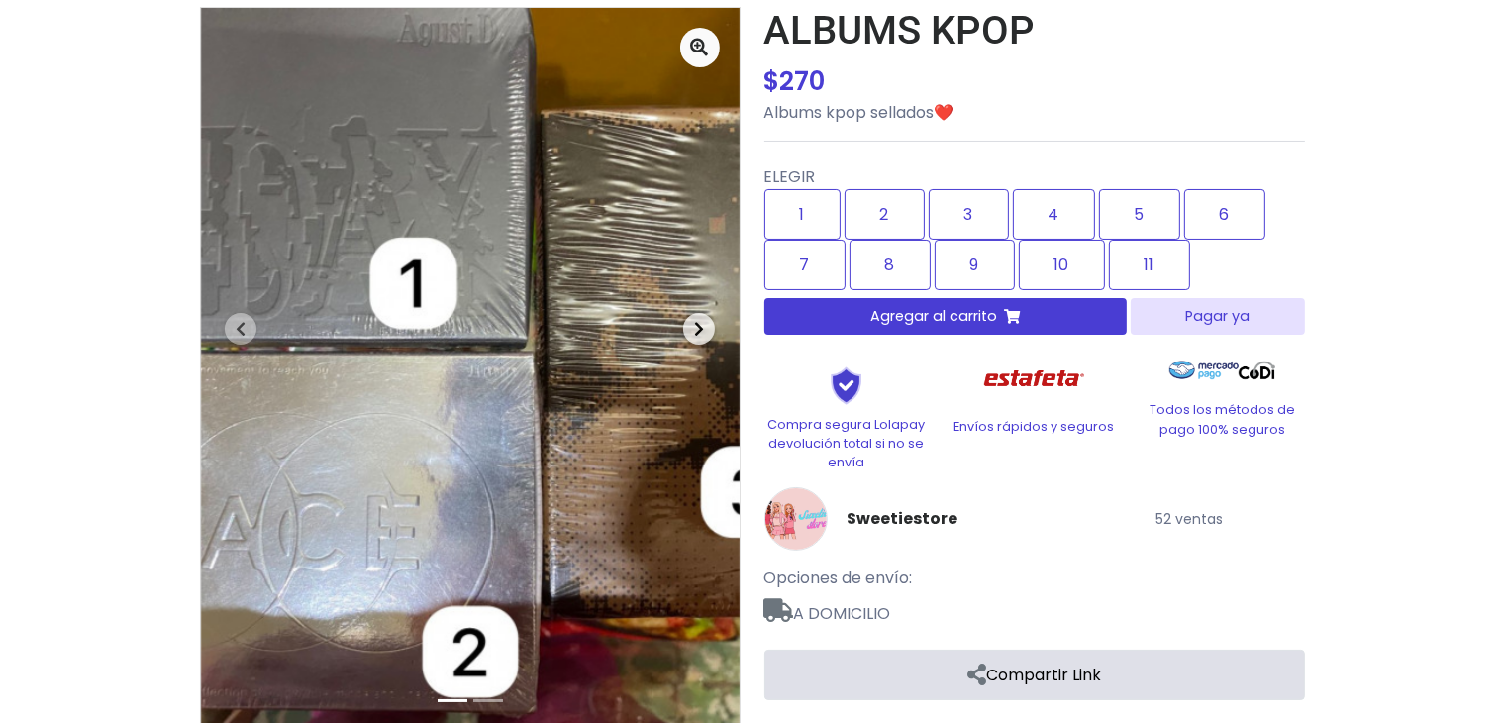
click at [715, 328] on button "Next" at bounding box center [698, 328] width 81 height 641
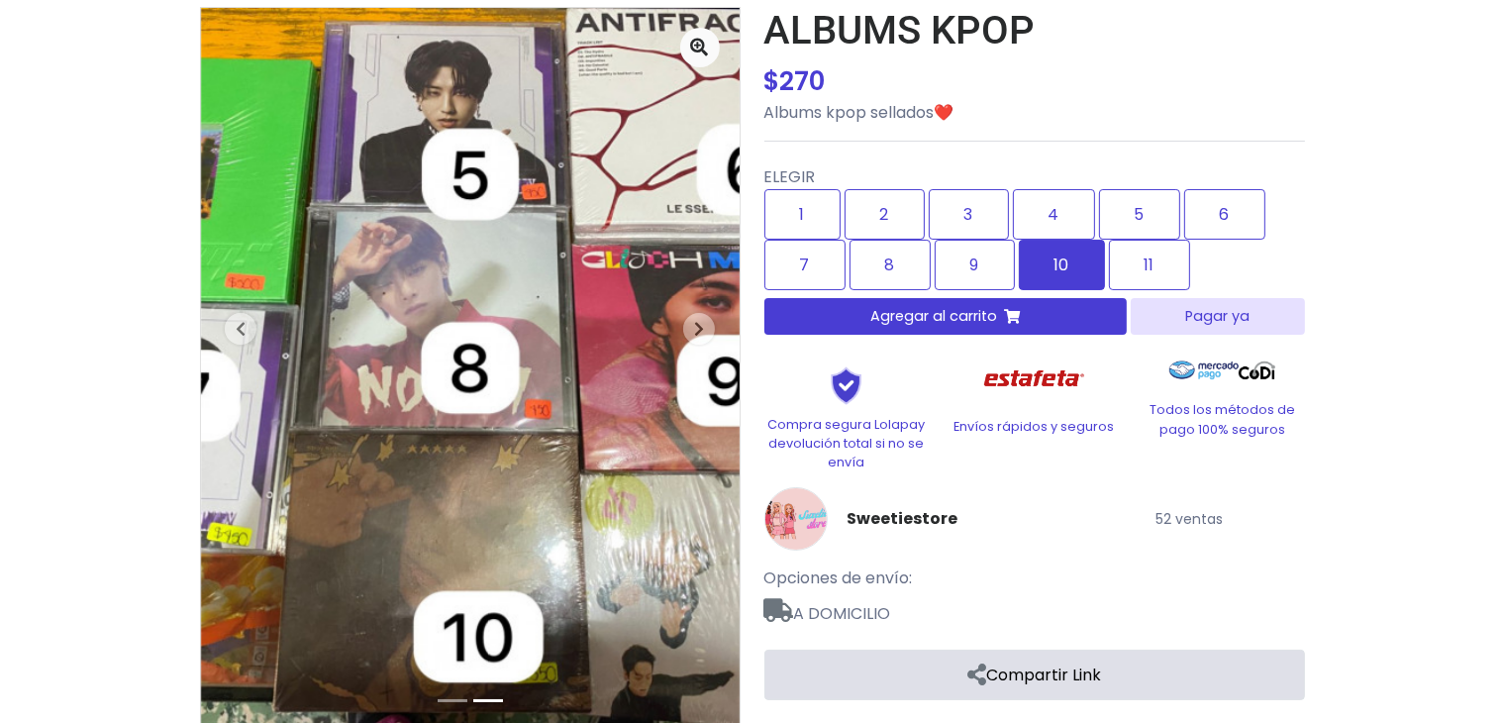
click at [1053, 249] on label "10" at bounding box center [1062, 265] width 86 height 50
click at [931, 274] on div "1 2 3 4 5 6 7 8 9 10 11" at bounding box center [1030, 239] width 533 height 101
